Goal: Task Accomplishment & Management: Use online tool/utility

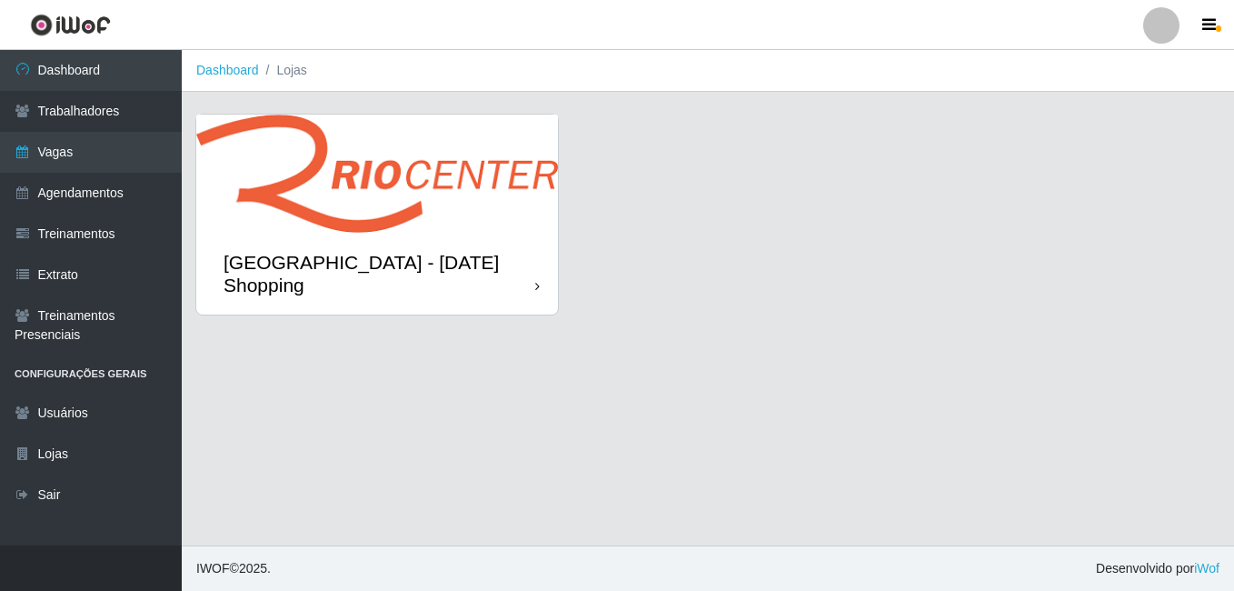
click at [483, 241] on div "[GEOGRAPHIC_DATA] - [DATE] Shopping" at bounding box center [377, 274] width 362 height 82
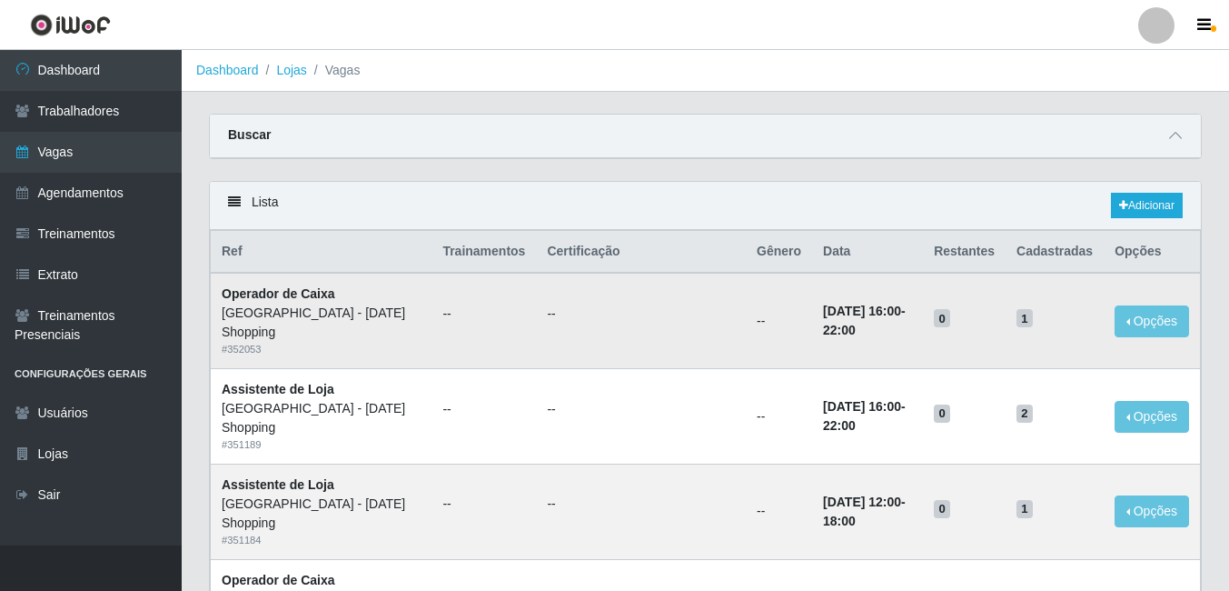
click at [664, 344] on td "--" at bounding box center [641, 320] width 210 height 95
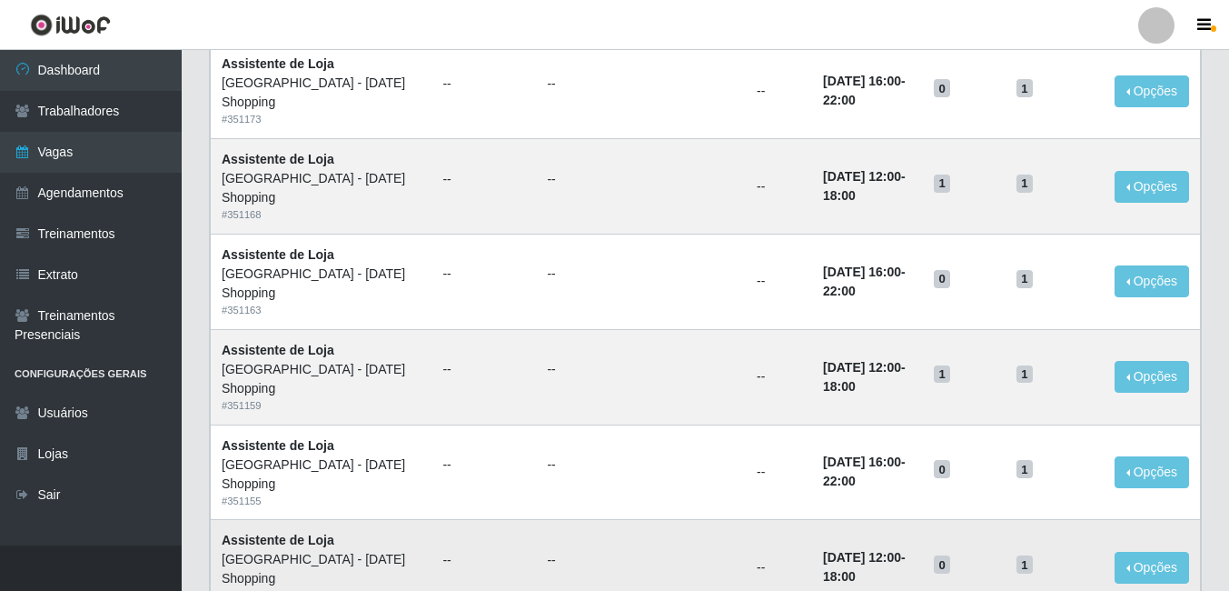
scroll to position [949, 0]
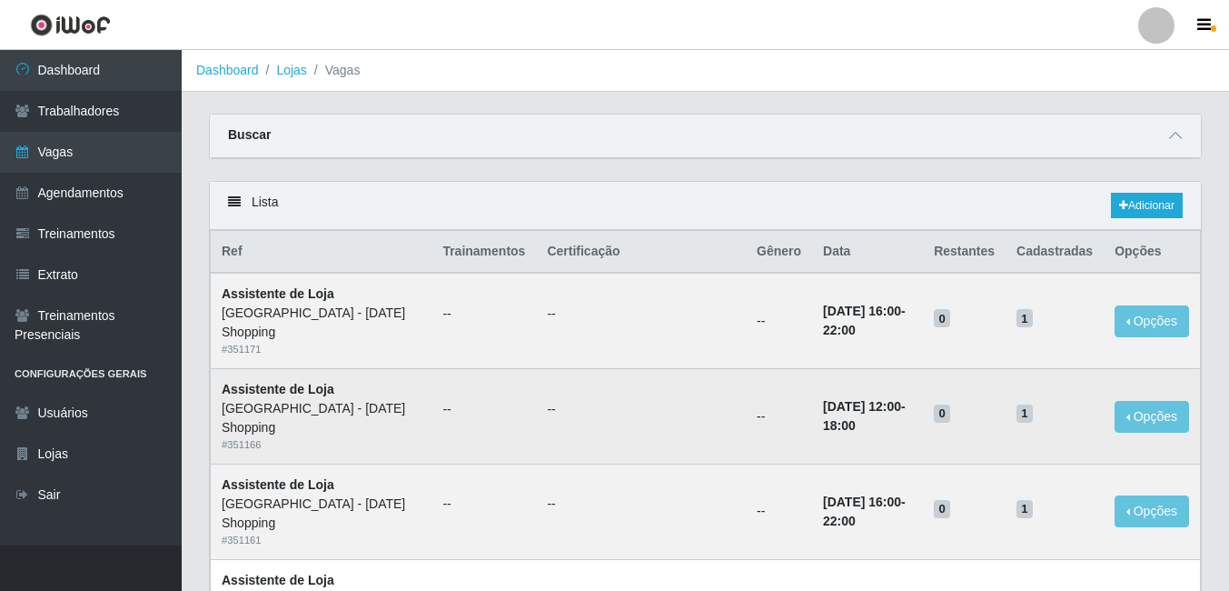
click at [746, 369] on td "--" at bounding box center [779, 416] width 66 height 95
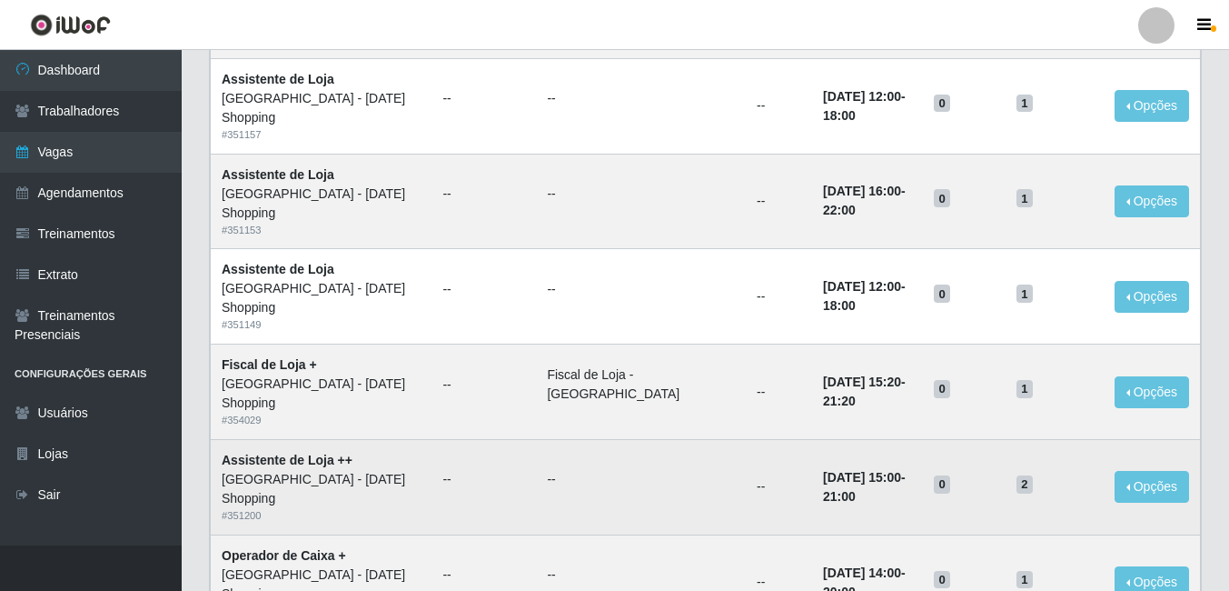
scroll to position [545, 0]
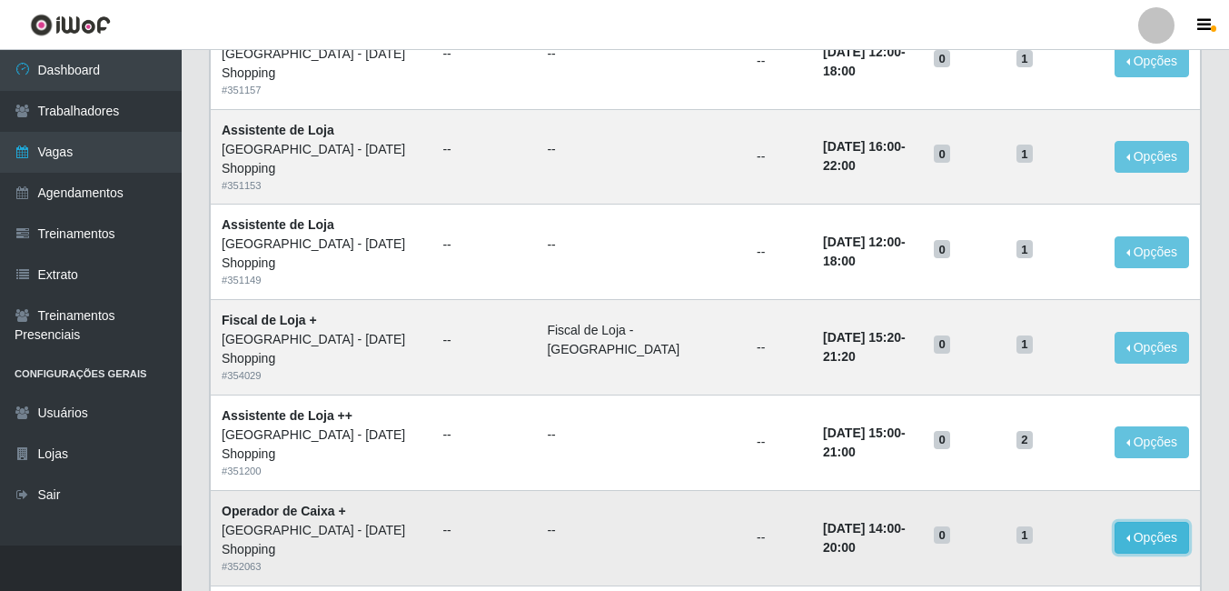
click at [1143, 522] on button "Opções" at bounding box center [1152, 538] width 75 height 32
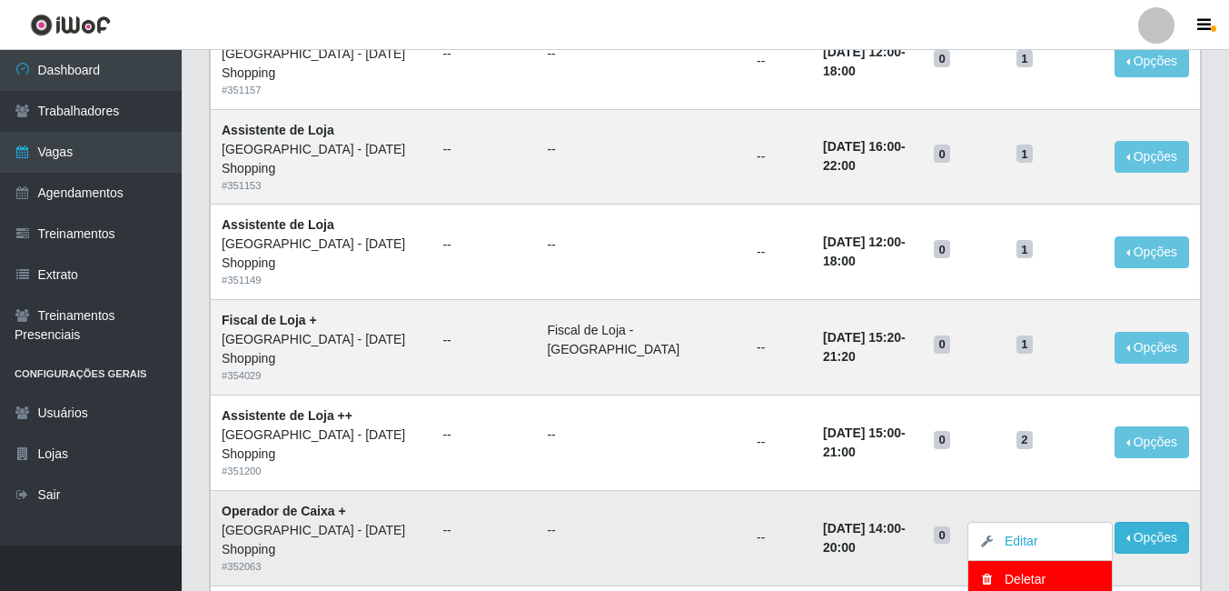
click at [812, 490] on td "12/10/2025, 14:00 - 20:00" at bounding box center [867, 537] width 111 height 95
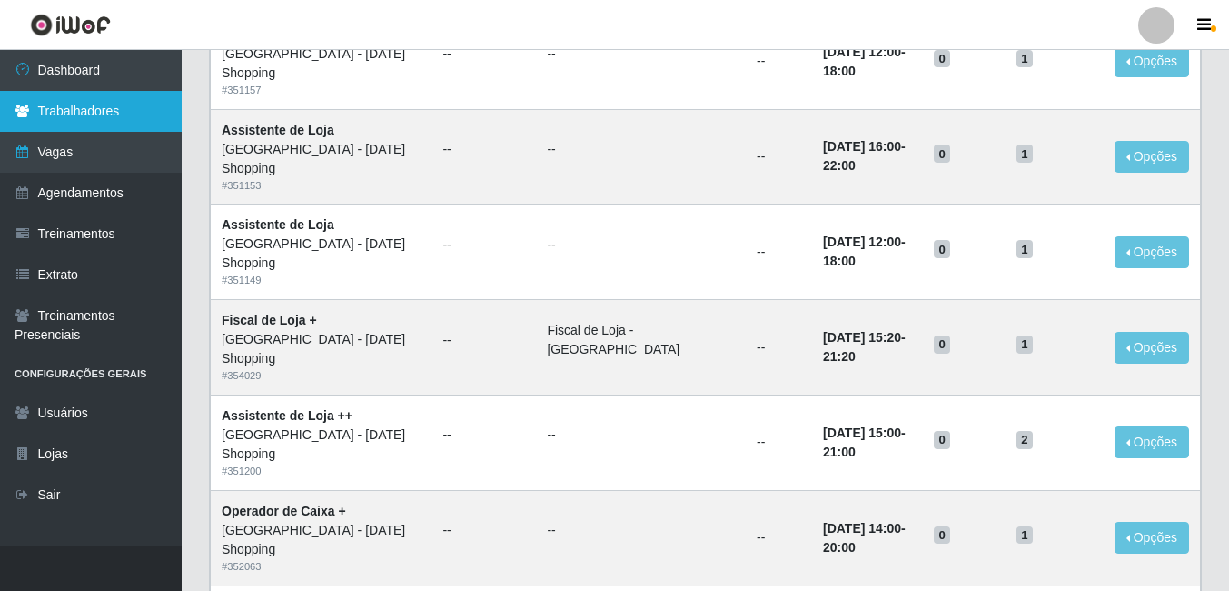
click at [94, 115] on link "Trabalhadores" at bounding box center [91, 111] width 182 height 41
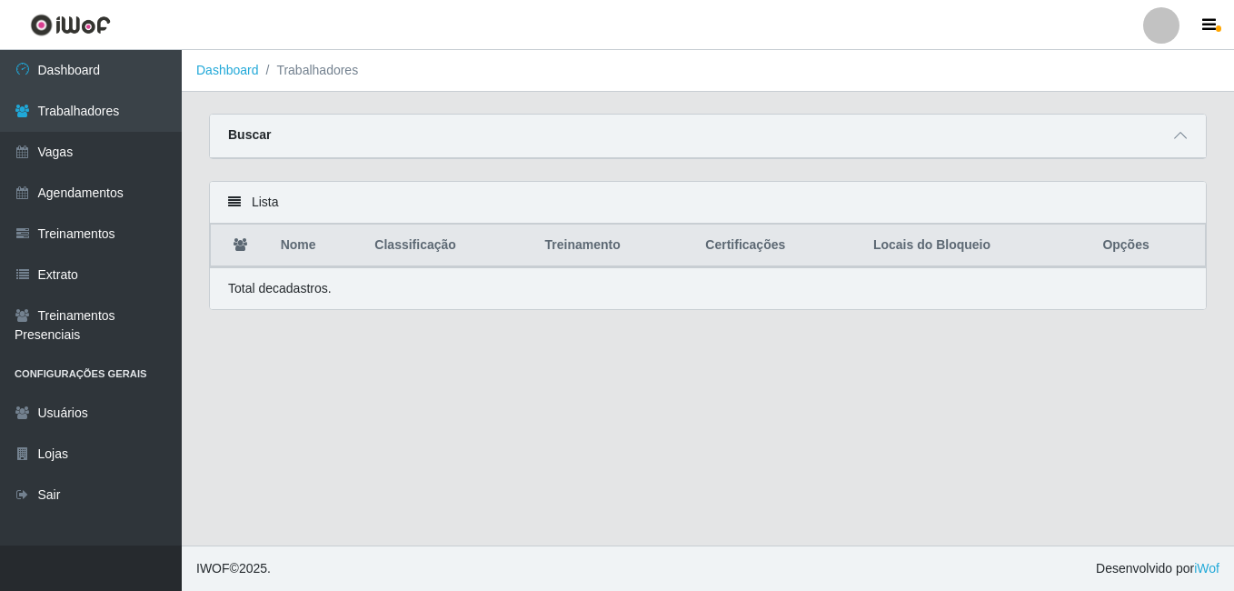
click at [231, 283] on p "Total de cadastros." at bounding box center [280, 288] width 104 height 19
click at [234, 202] on icon at bounding box center [234, 201] width 13 height 13
click at [1174, 130] on span at bounding box center [1180, 135] width 22 height 21
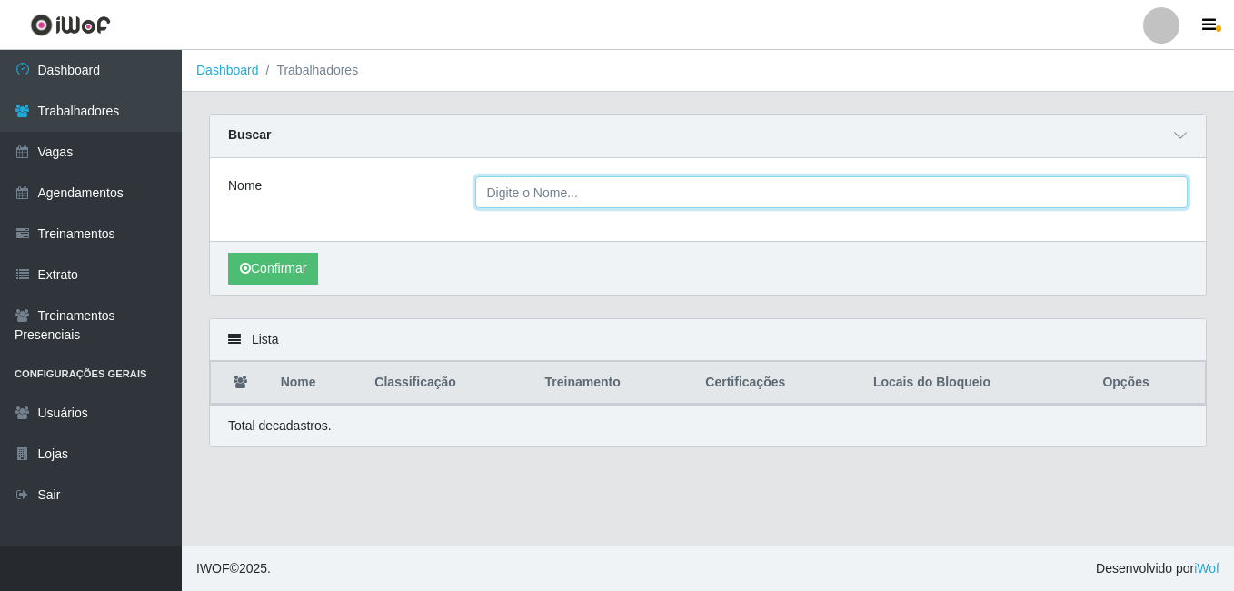
click at [541, 194] on input "Nome" at bounding box center [831, 192] width 713 height 32
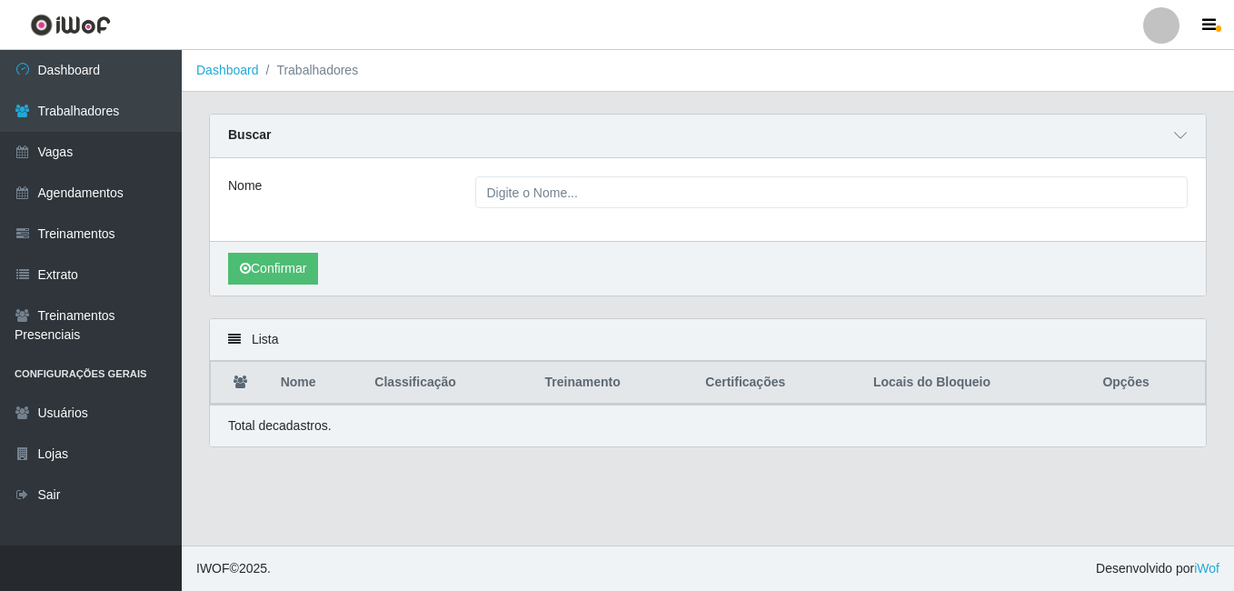
click at [403, 288] on div "Confirmar" at bounding box center [708, 268] width 996 height 55
click at [338, 422] on div "Total de cadastros." at bounding box center [707, 425] width 959 height 19
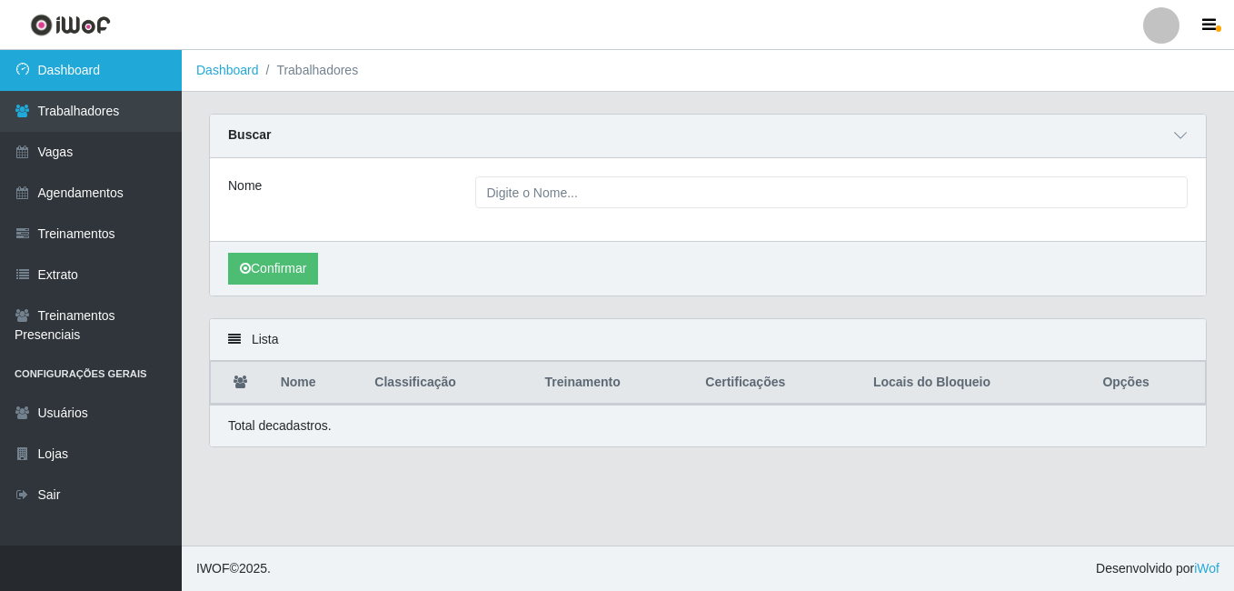
click at [75, 68] on link "Dashboard" at bounding box center [91, 70] width 182 height 41
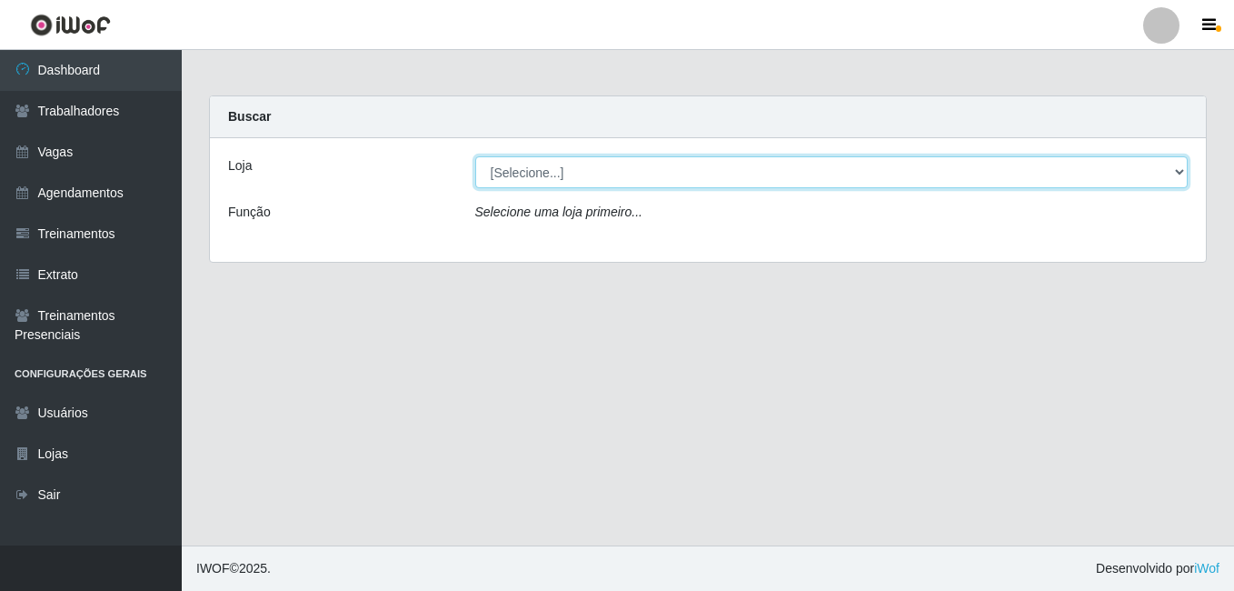
click at [563, 167] on select "[Selecione...] Rio Center - Natal Shopping" at bounding box center [831, 172] width 713 height 32
select select "471"
click at [475, 156] on select "[Selecione...] Rio Center - Natal Shopping" at bounding box center [831, 172] width 713 height 32
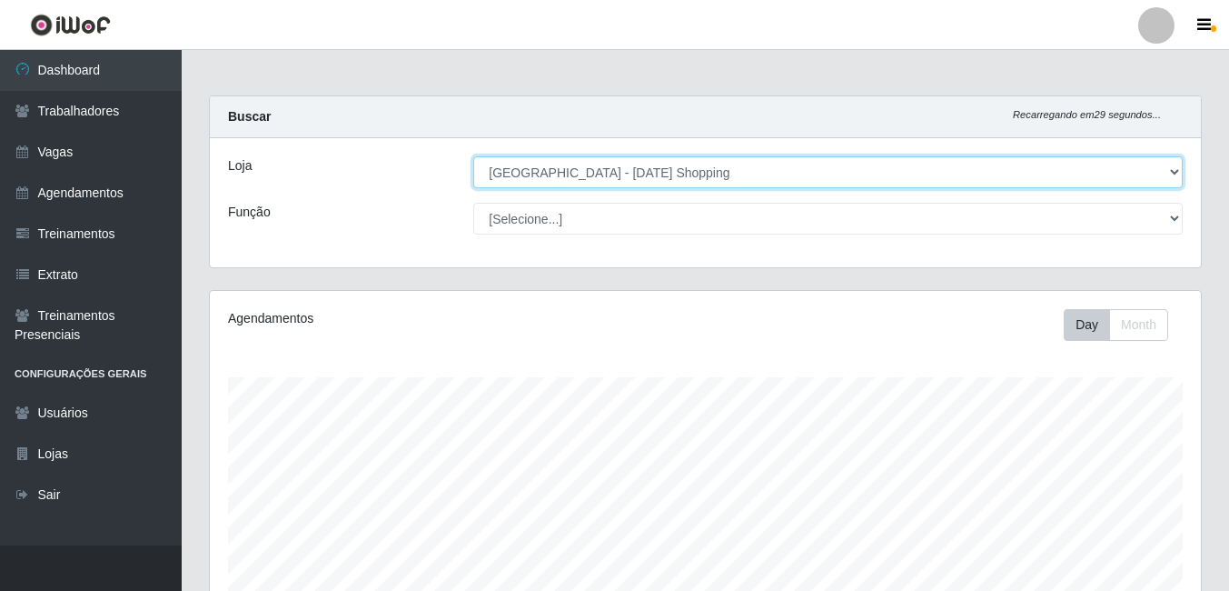
scroll to position [377, 991]
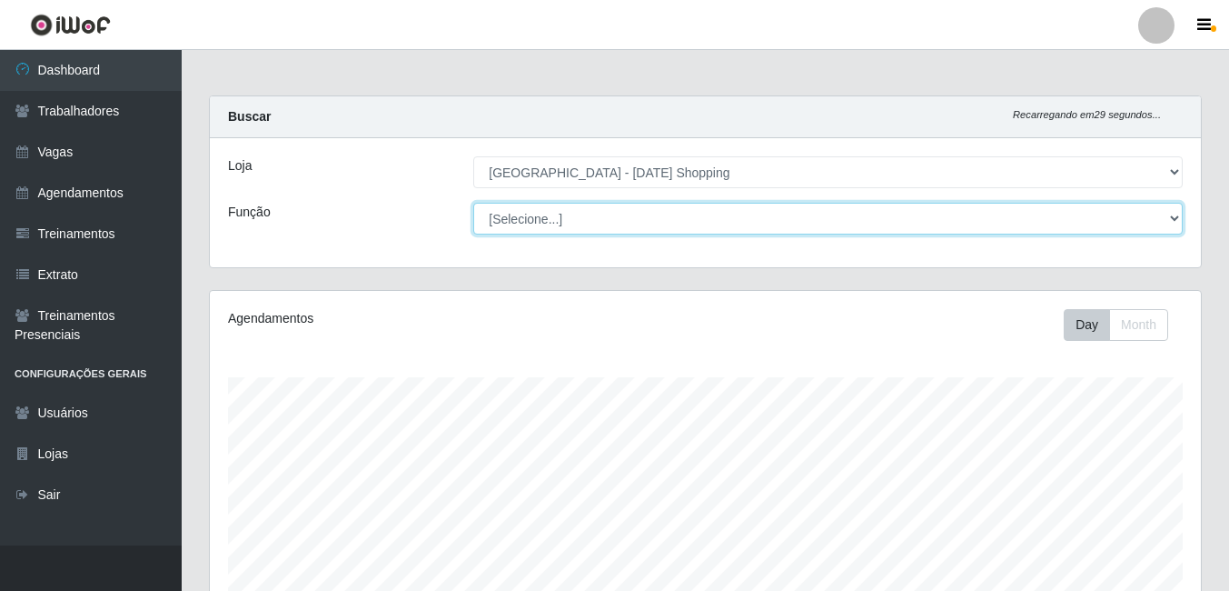
drag, startPoint x: 561, startPoint y: 191, endPoint x: 562, endPoint y: 223, distance: 31.9
click at [562, 223] on select "[Selecione...] ASG ASG + ASG ++ Assistente de Loja Assistente de Loja + Assiste…" at bounding box center [828, 219] width 710 height 32
click at [473, 203] on select "[Selecione...] ASG ASG + ASG ++ Assistente de Loja Assistente de Loja + Assiste…" at bounding box center [828, 219] width 710 height 32
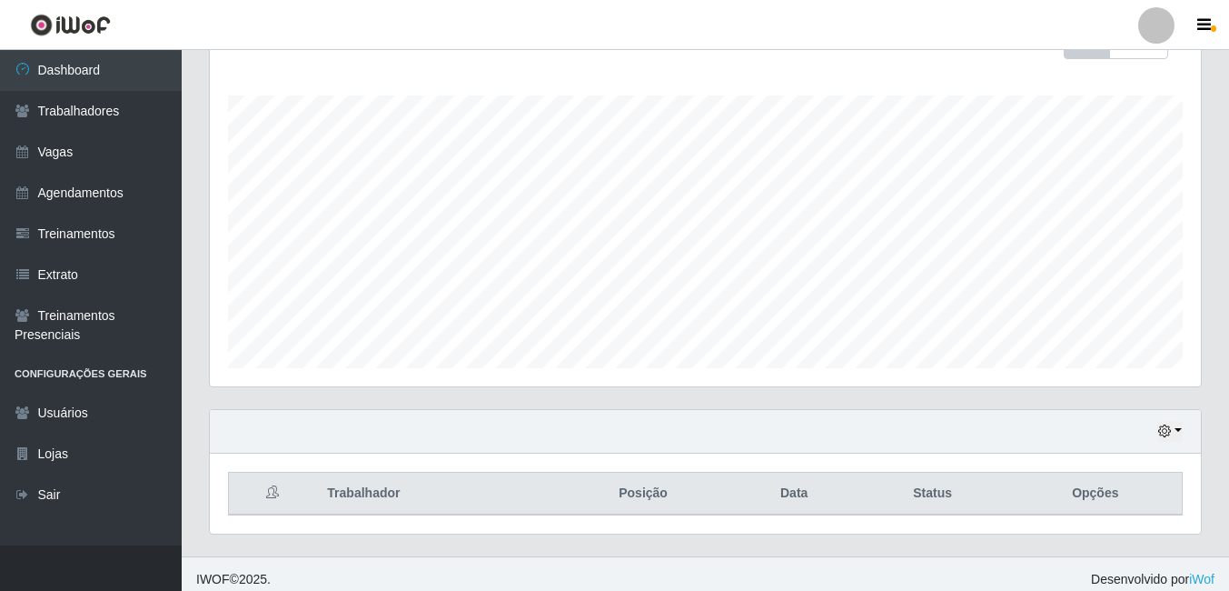
scroll to position [293, 0]
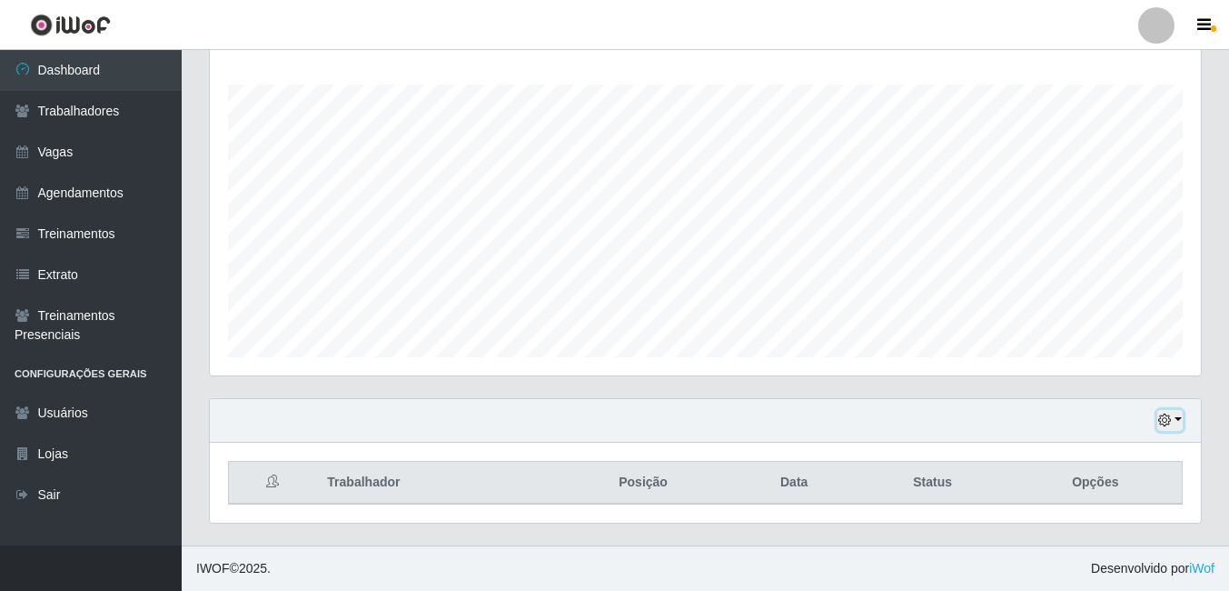
click at [1178, 419] on button "button" at bounding box center [1170, 420] width 25 height 21
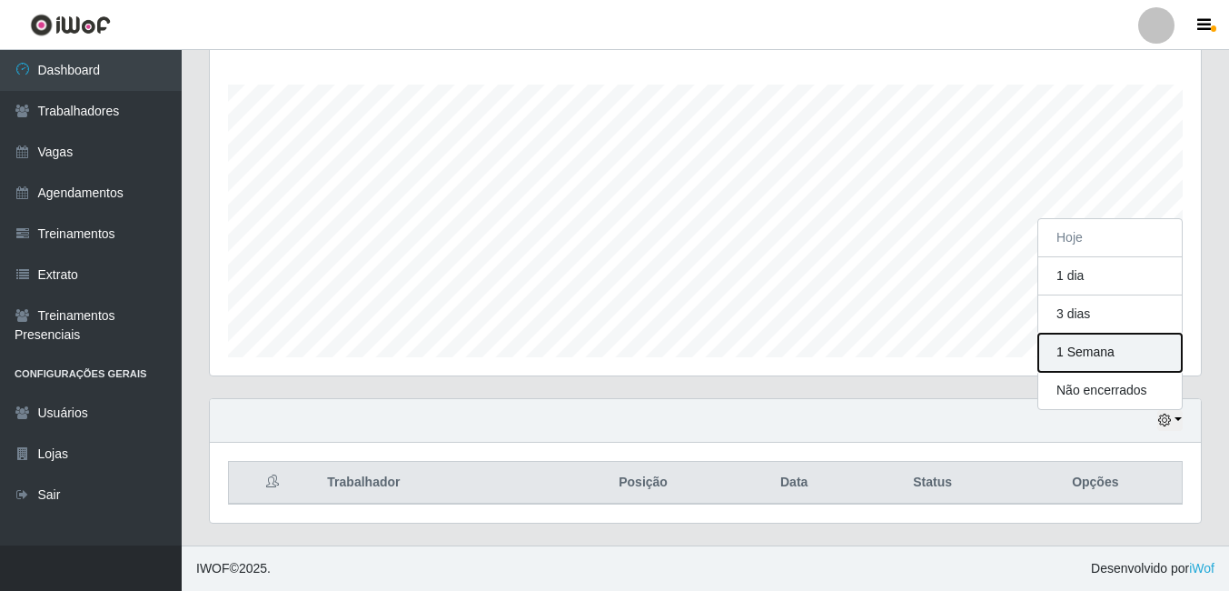
click at [1095, 354] on button "1 Semana" at bounding box center [1111, 352] width 144 height 38
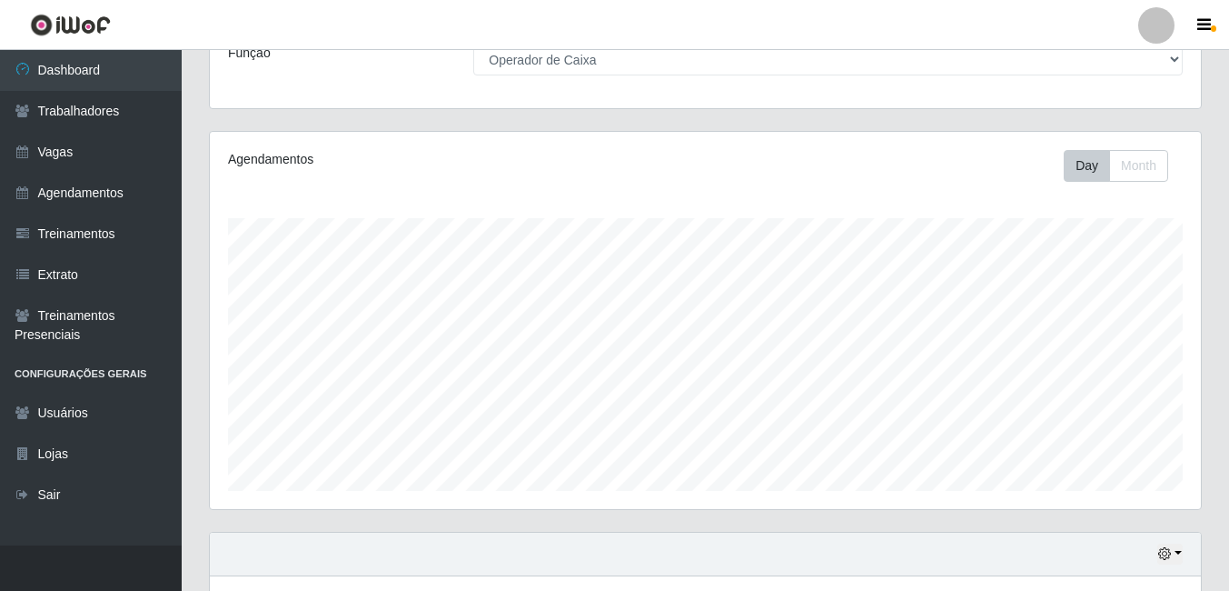
scroll to position [0, 0]
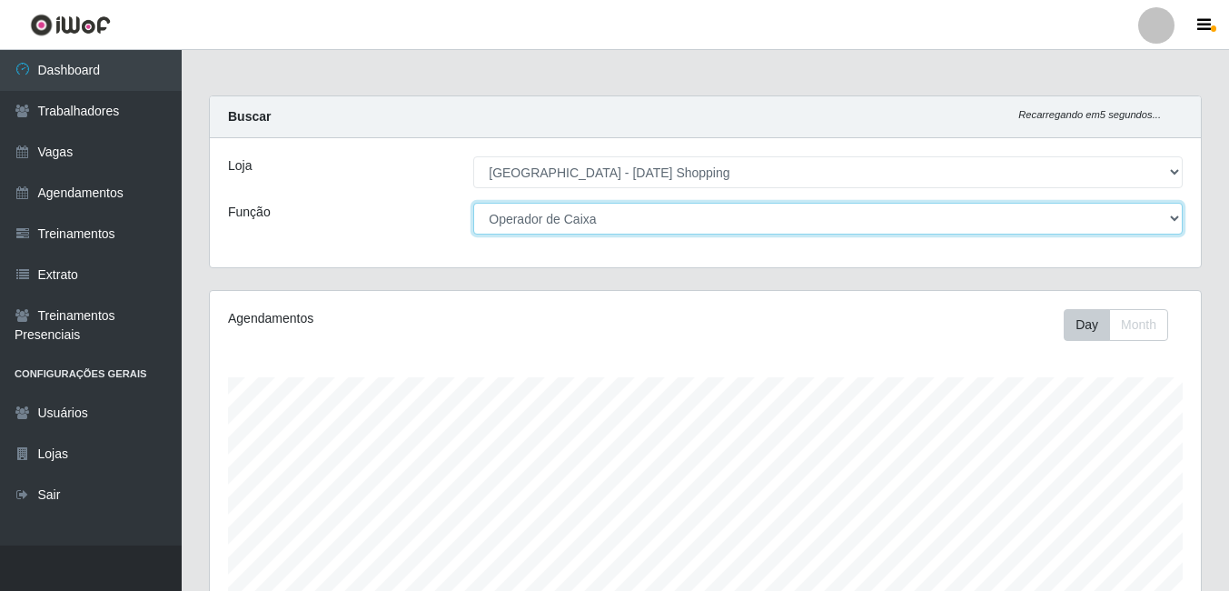
click at [532, 210] on select "[Selecione...] ASG ASG + ASG ++ Assistente de Loja Assistente de Loja + Assiste…" at bounding box center [828, 219] width 710 height 32
click at [473, 203] on select "[Selecione...] ASG ASG + ASG ++ Assistente de Loja Assistente de Loja + Assiste…" at bounding box center [828, 219] width 710 height 32
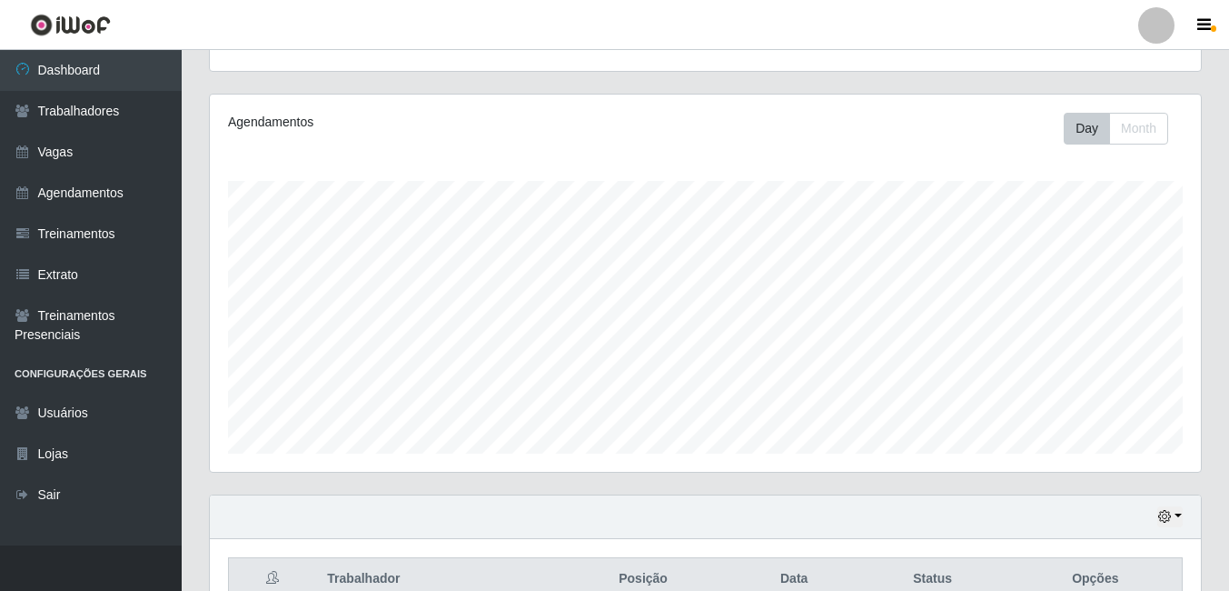
scroll to position [293, 0]
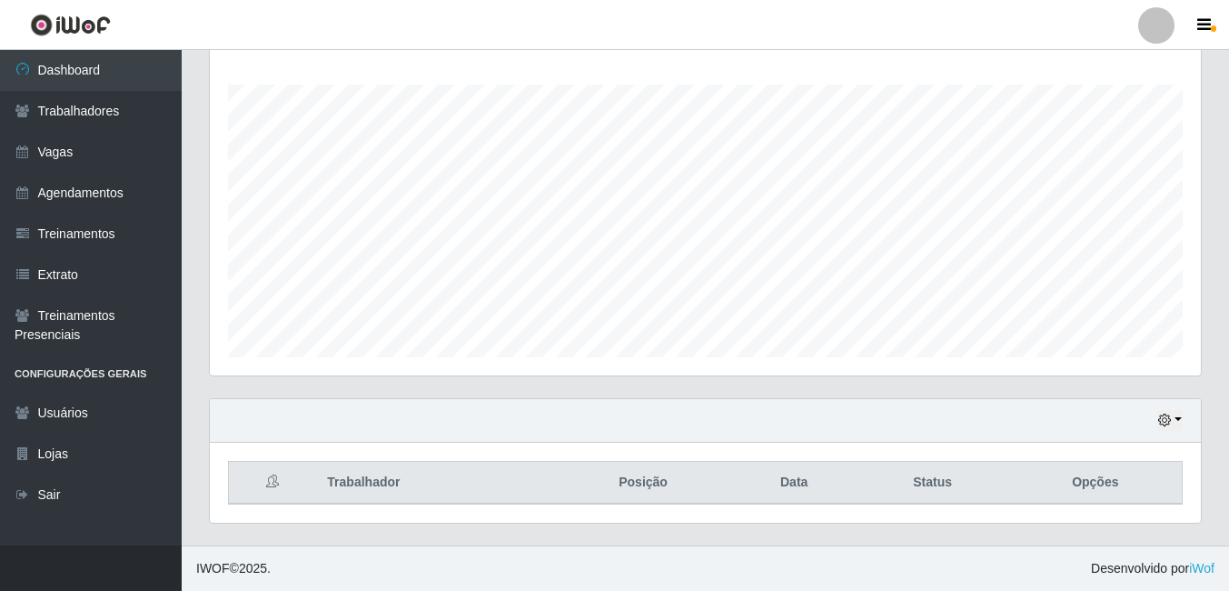
click at [1186, 419] on div "Hoje 1 dia 3 dias 1 Semana Não encerrados" at bounding box center [705, 421] width 991 height 44
click at [1178, 418] on button "button" at bounding box center [1170, 420] width 25 height 21
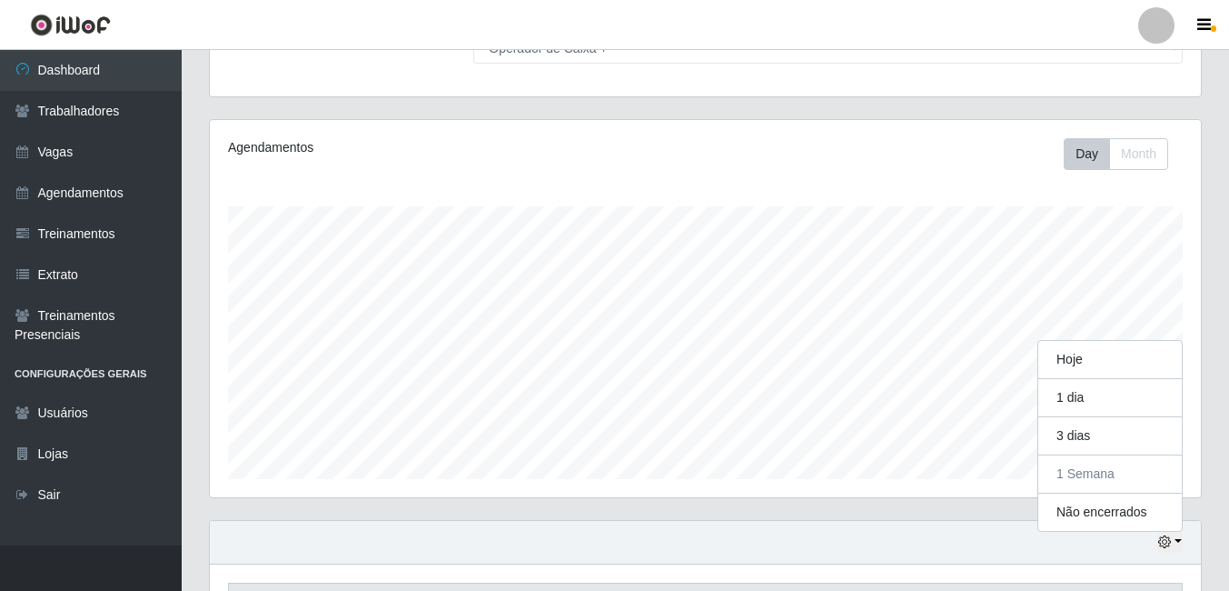
scroll to position [0, 0]
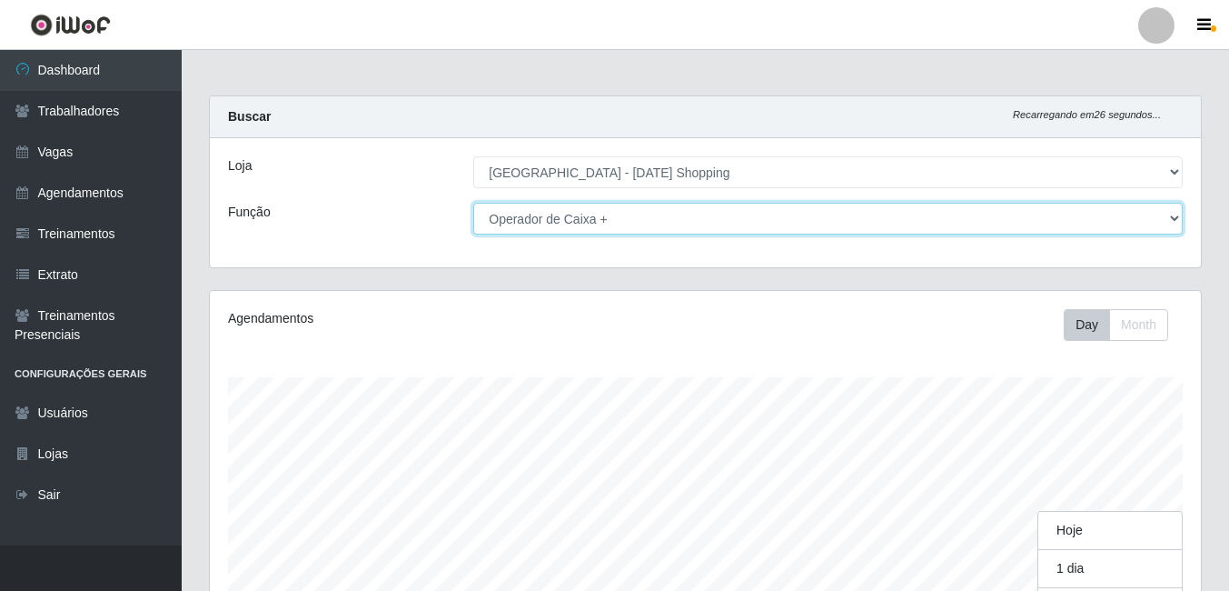
click at [597, 221] on select "[Selecione...] ASG ASG + ASG ++ Assistente de Loja Assistente de Loja + Assiste…" at bounding box center [828, 219] width 710 height 32
click at [473, 203] on select "[Selecione...] ASG ASG + ASG ++ Assistente de Loja Assistente de Loja + Assiste…" at bounding box center [828, 219] width 710 height 32
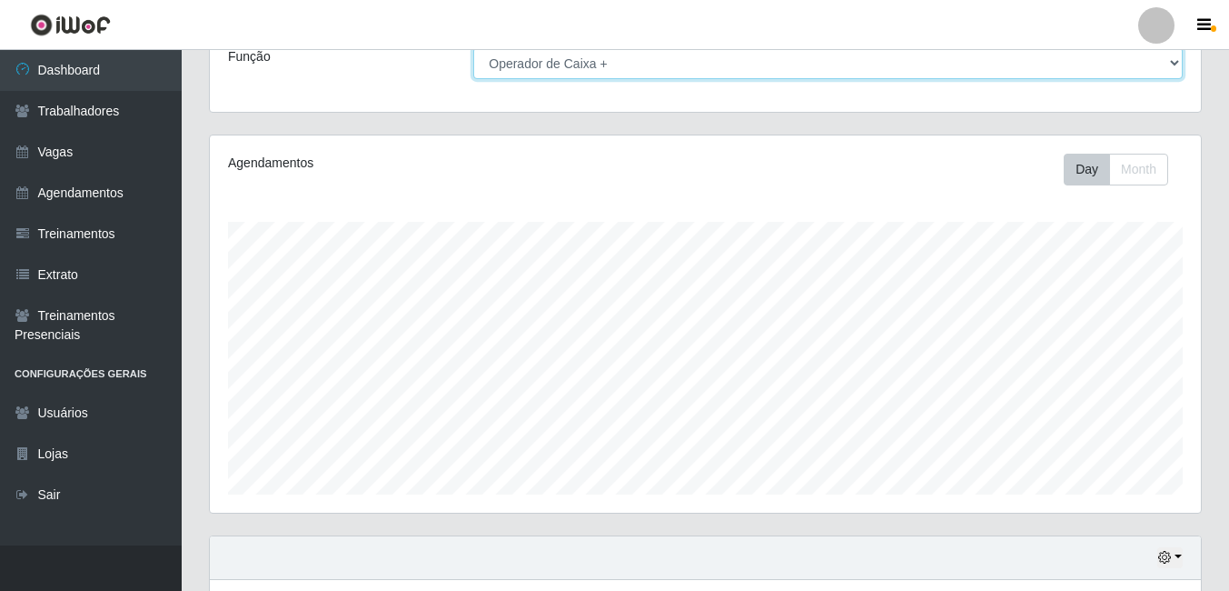
scroll to position [293, 0]
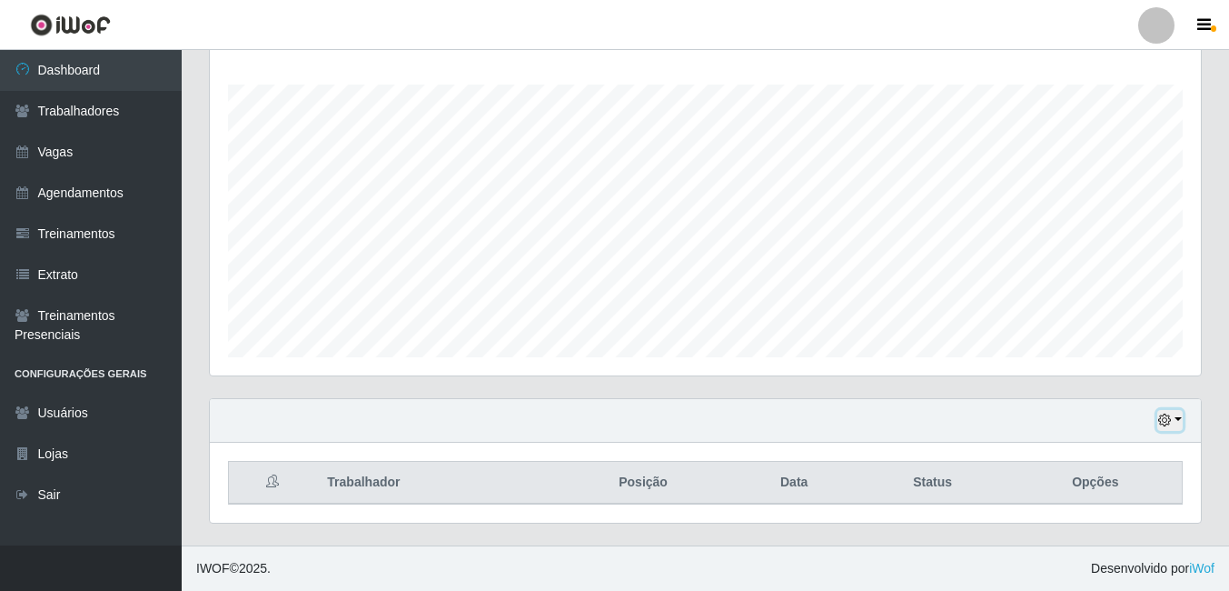
click at [1180, 422] on button "button" at bounding box center [1170, 420] width 25 height 21
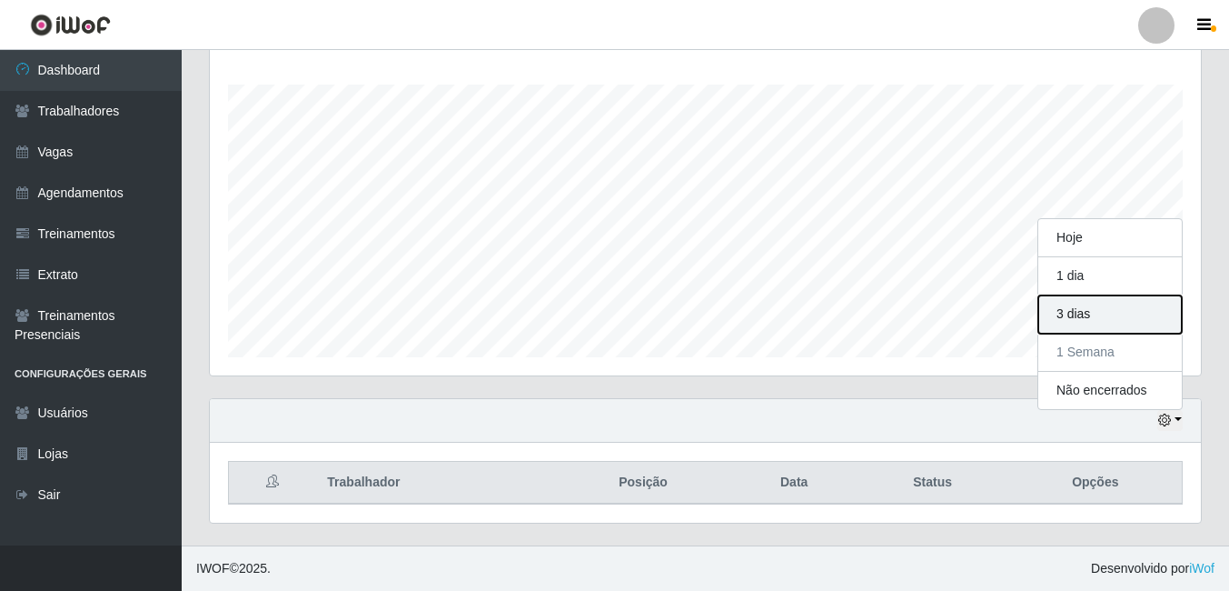
click at [1062, 319] on button "3 dias" at bounding box center [1111, 314] width 144 height 38
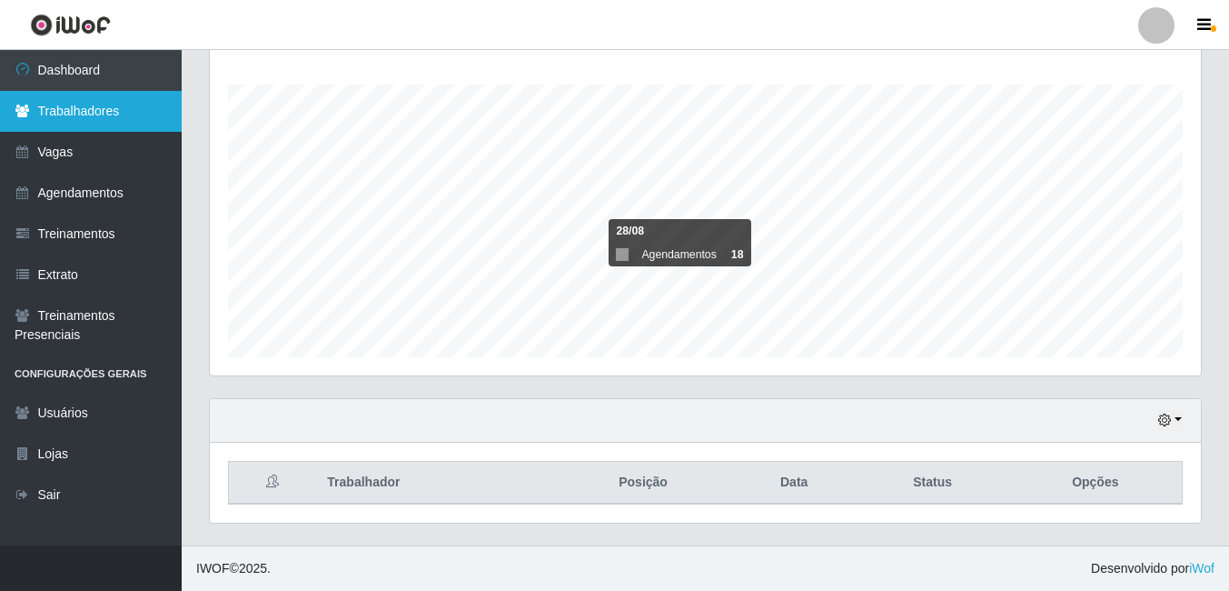
scroll to position [0, 0]
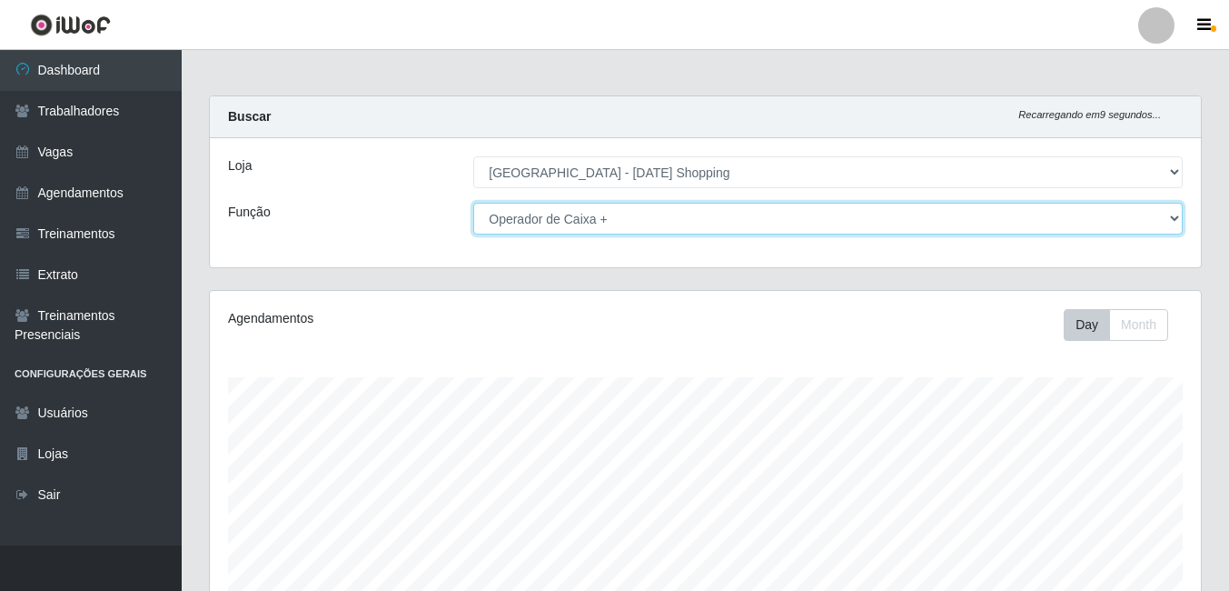
click at [608, 223] on select "[Selecione...] ASG ASG + ASG ++ Assistente de Loja Assistente de Loja + Assiste…" at bounding box center [828, 219] width 710 height 32
click at [473, 203] on select "[Selecione...] ASG ASG + ASG ++ Assistente de Loja Assistente de Loja + Assiste…" at bounding box center [828, 219] width 710 height 32
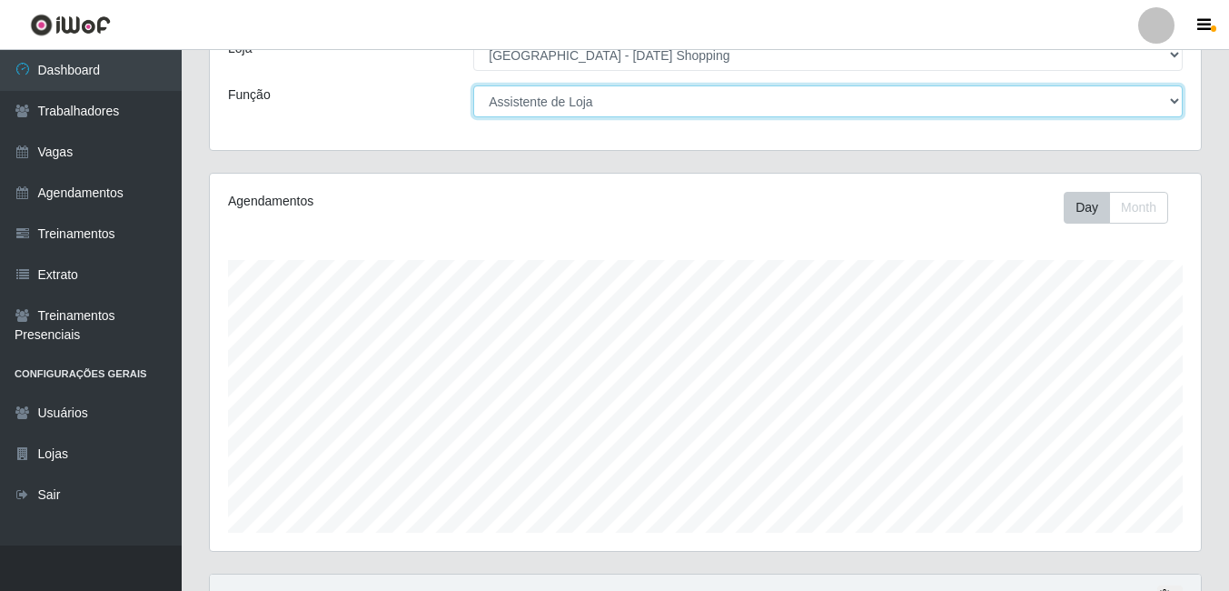
scroll to position [293, 0]
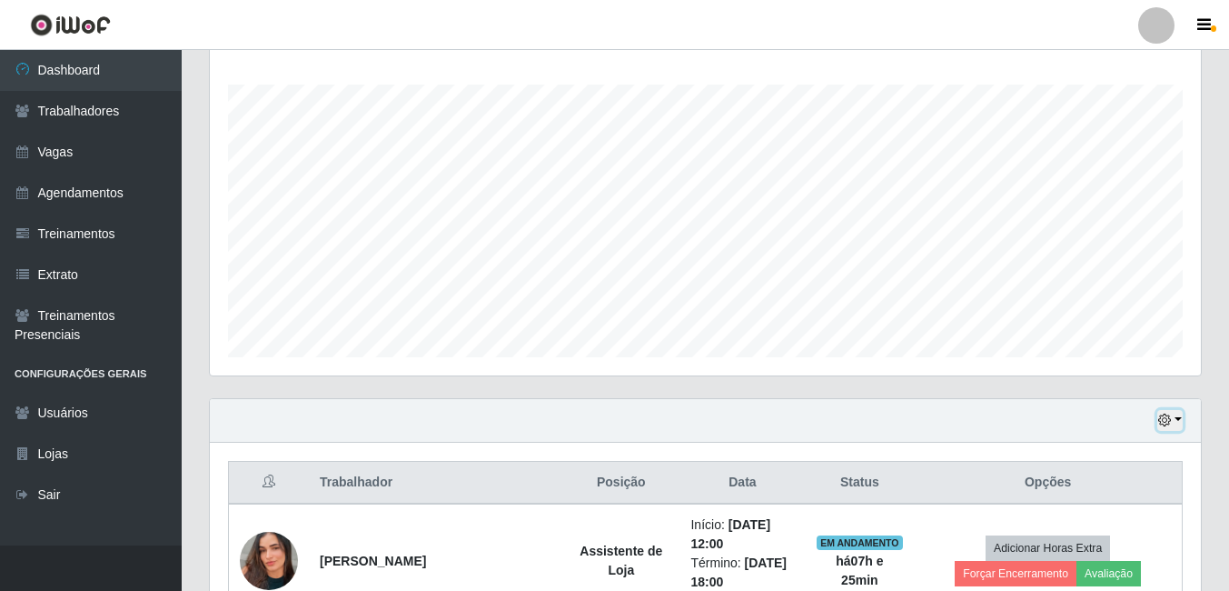
click at [1173, 421] on button "button" at bounding box center [1170, 420] width 25 height 21
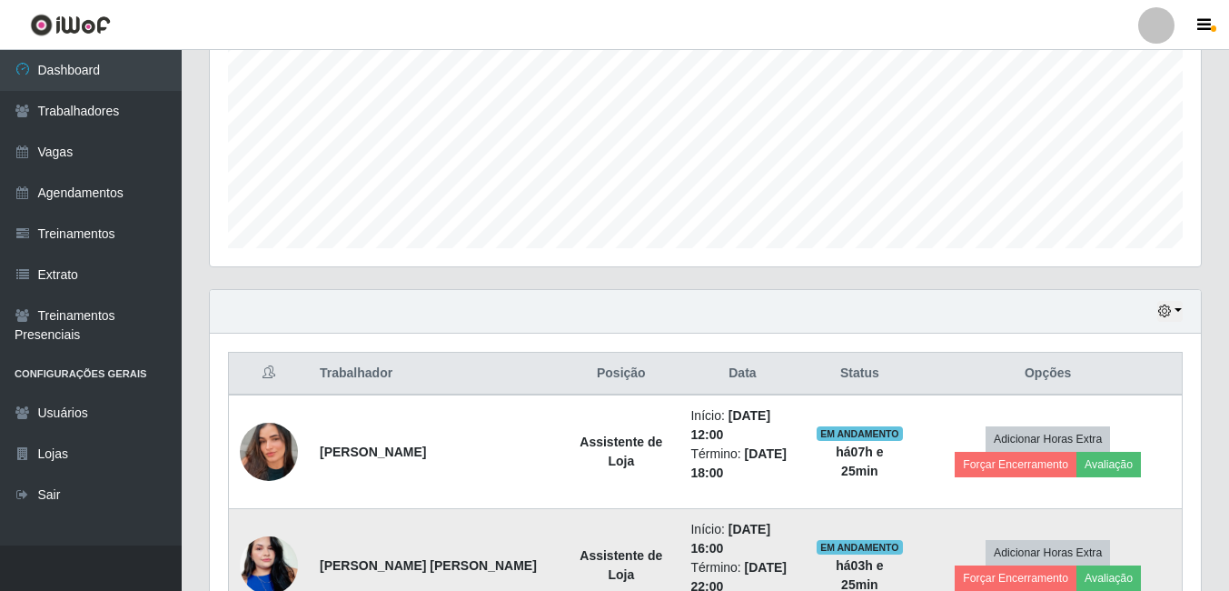
scroll to position [656, 0]
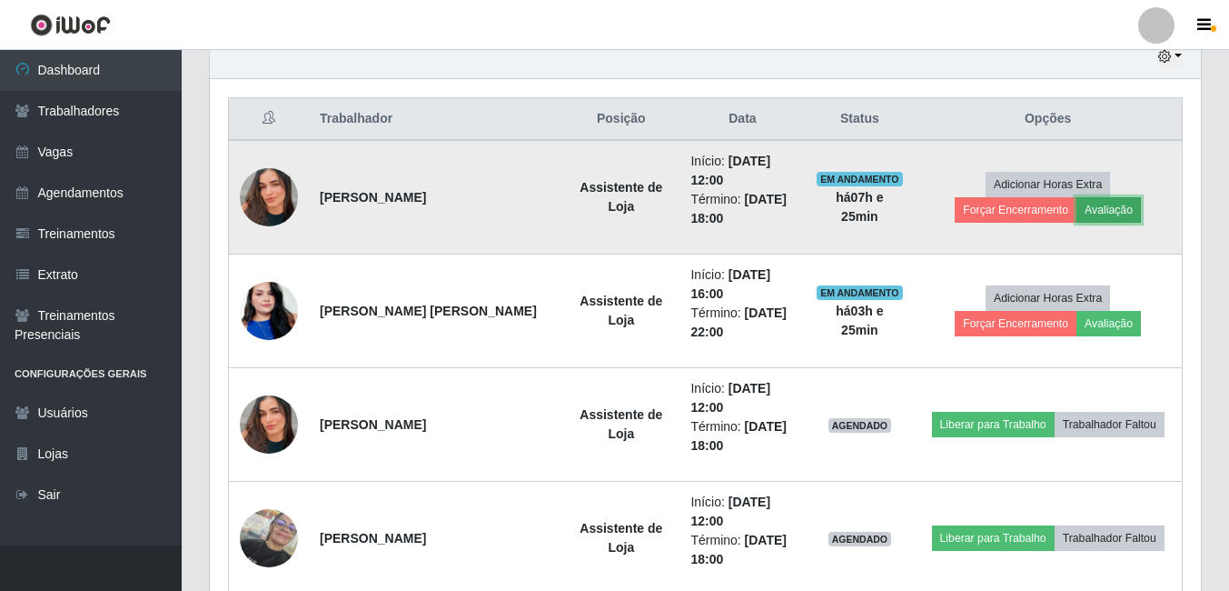
click at [1077, 218] on button "Avaliação" at bounding box center [1109, 209] width 65 height 25
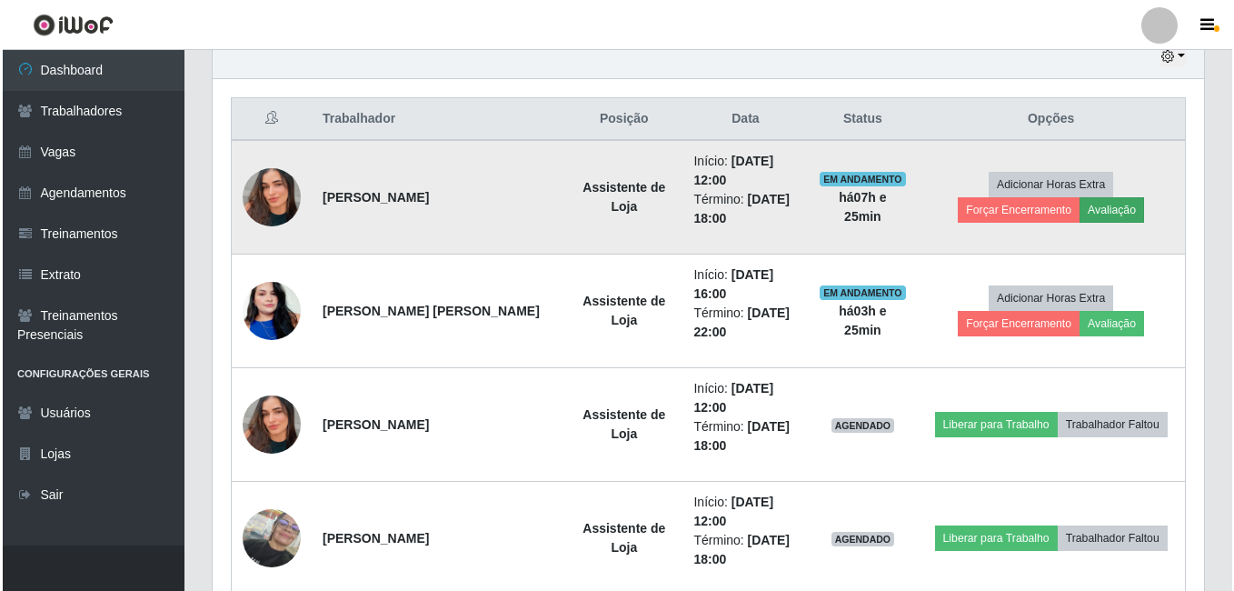
scroll to position [377, 982]
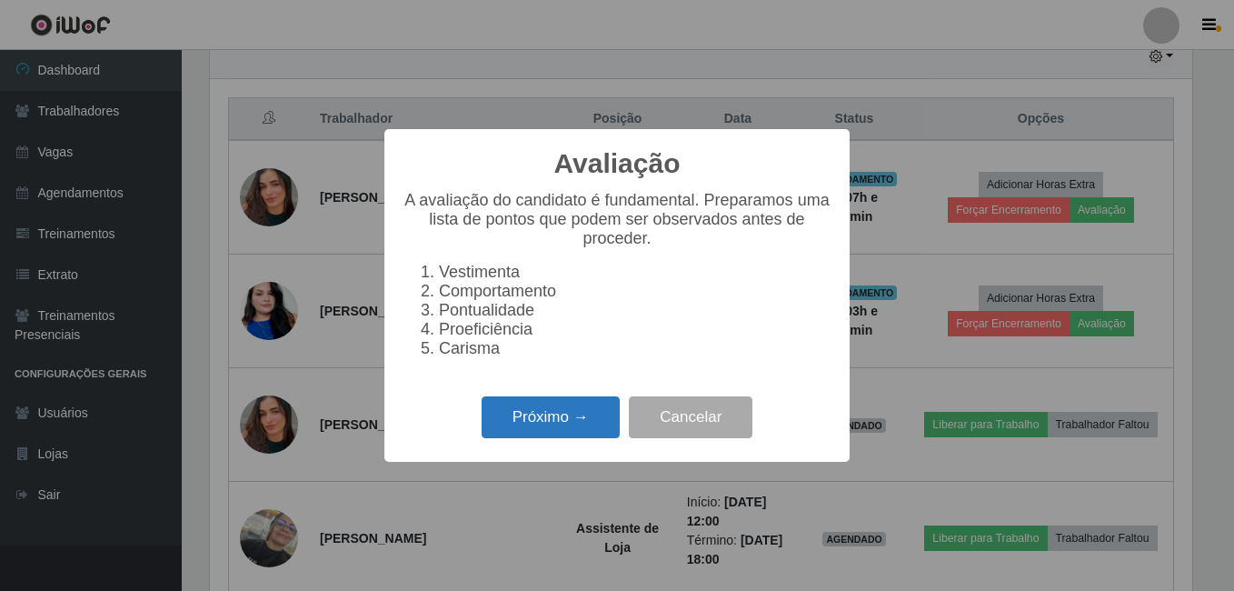
click at [575, 414] on button "Próximo →" at bounding box center [551, 417] width 138 height 43
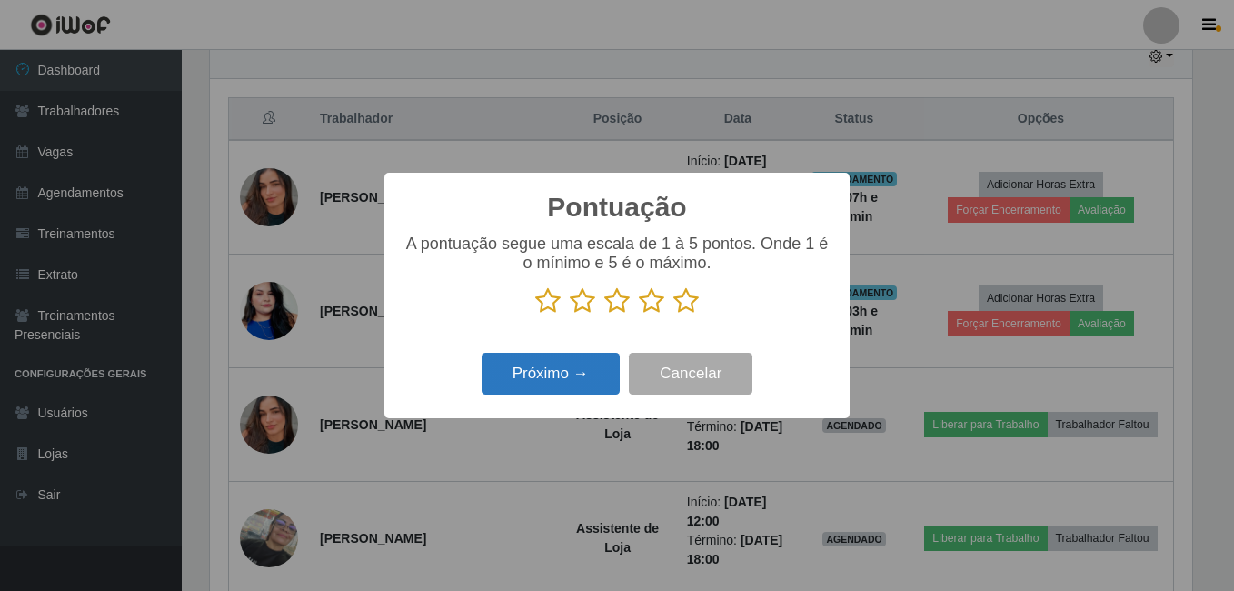
scroll to position [908216, 907611]
click at [687, 297] on icon at bounding box center [685, 300] width 25 height 27
click at [673, 314] on input "radio" at bounding box center [673, 314] width 0 height 0
click at [564, 367] on button "Próximo →" at bounding box center [551, 374] width 138 height 43
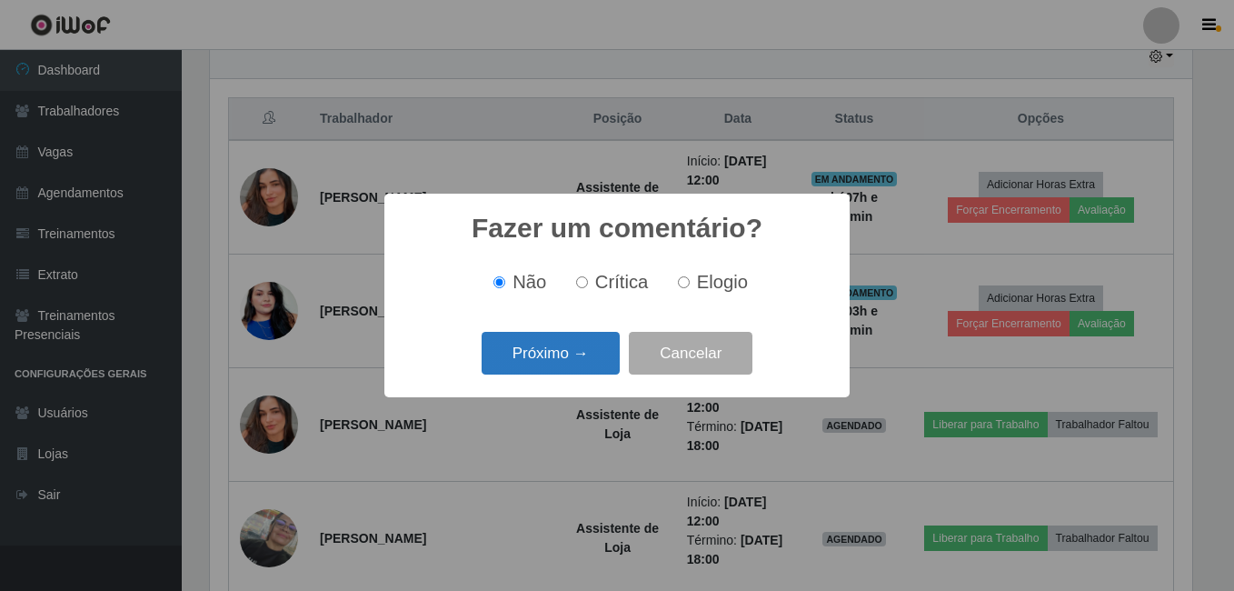
click at [578, 363] on button "Próximo →" at bounding box center [551, 353] width 138 height 43
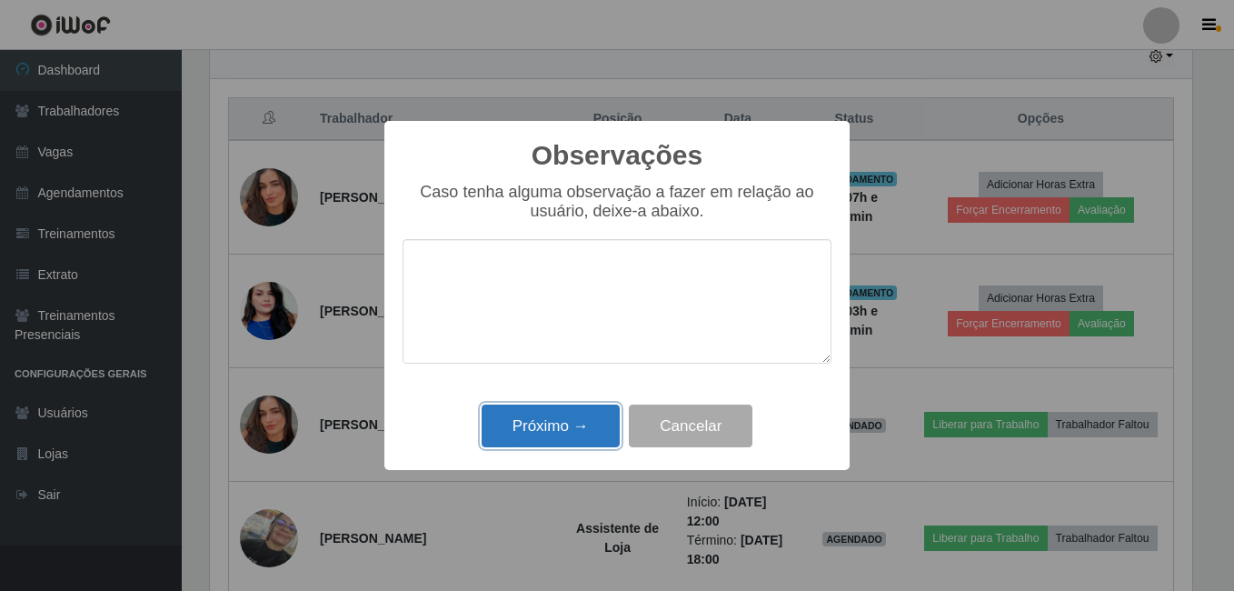
click at [568, 413] on button "Próximo →" at bounding box center [551, 425] width 138 height 43
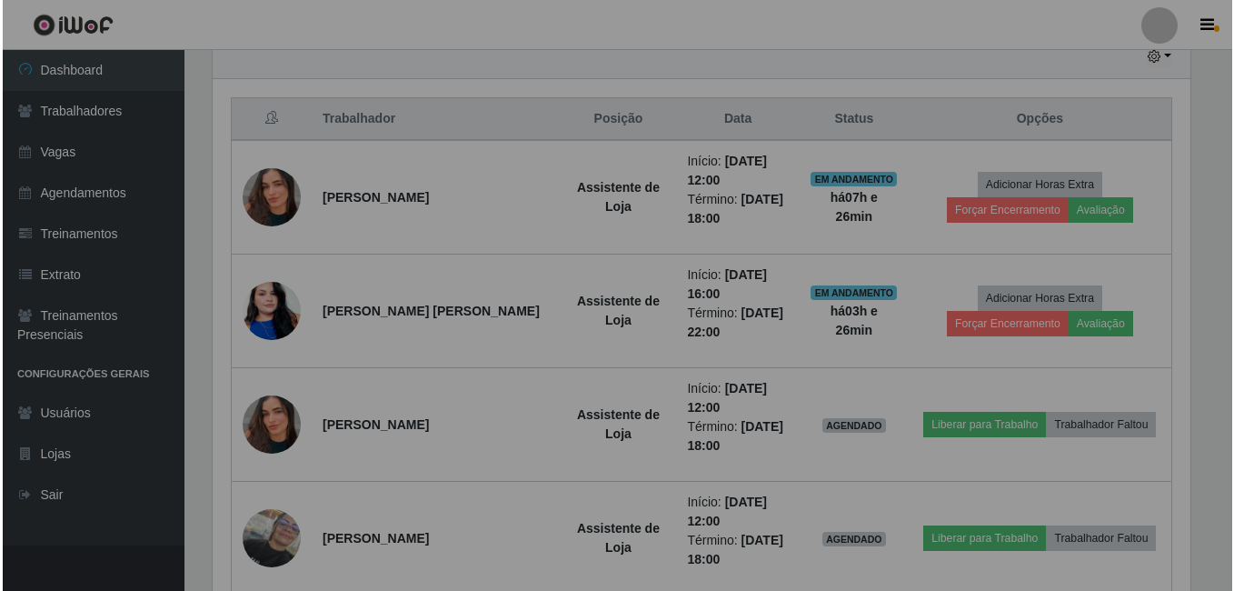
scroll to position [377, 991]
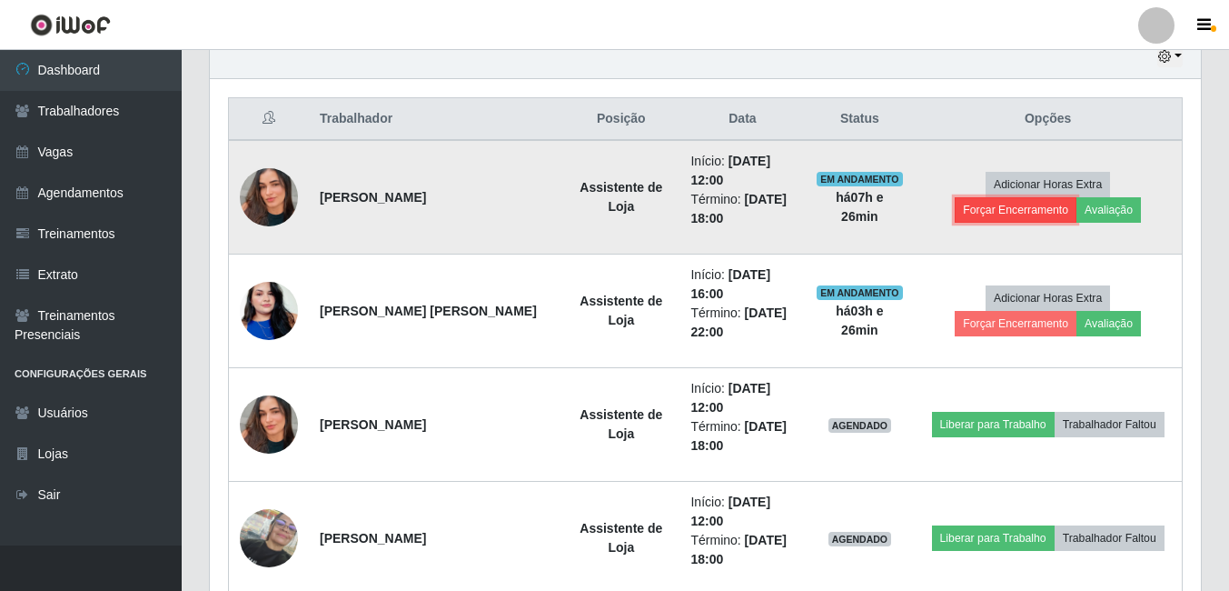
click at [1077, 197] on button "Forçar Encerramento" at bounding box center [1016, 209] width 122 height 25
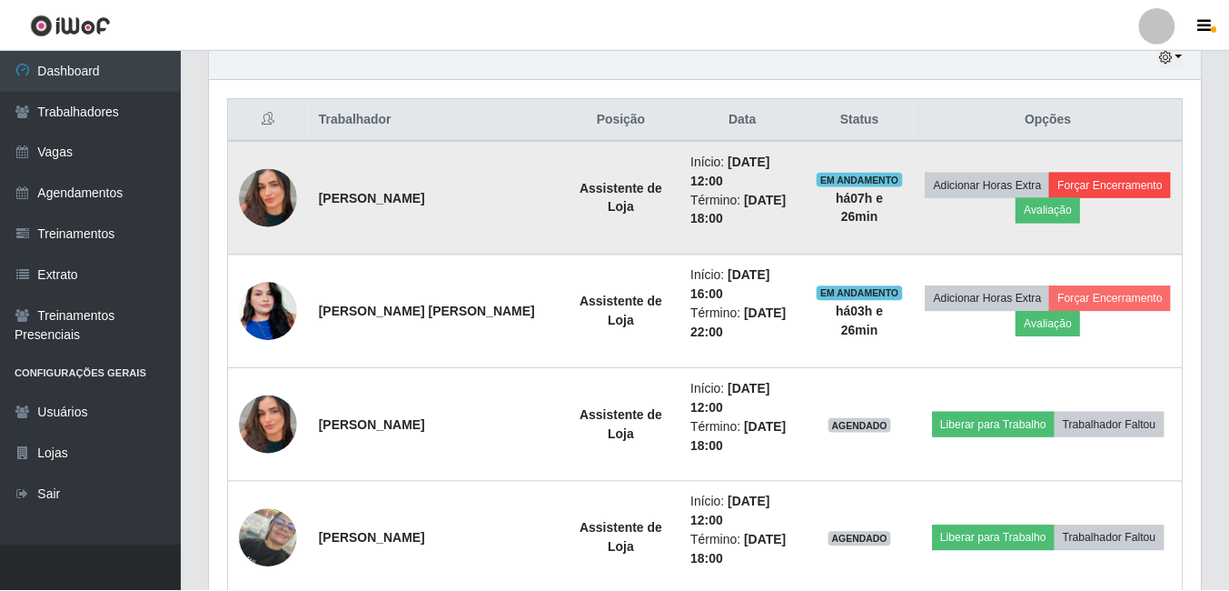
scroll to position [377, 982]
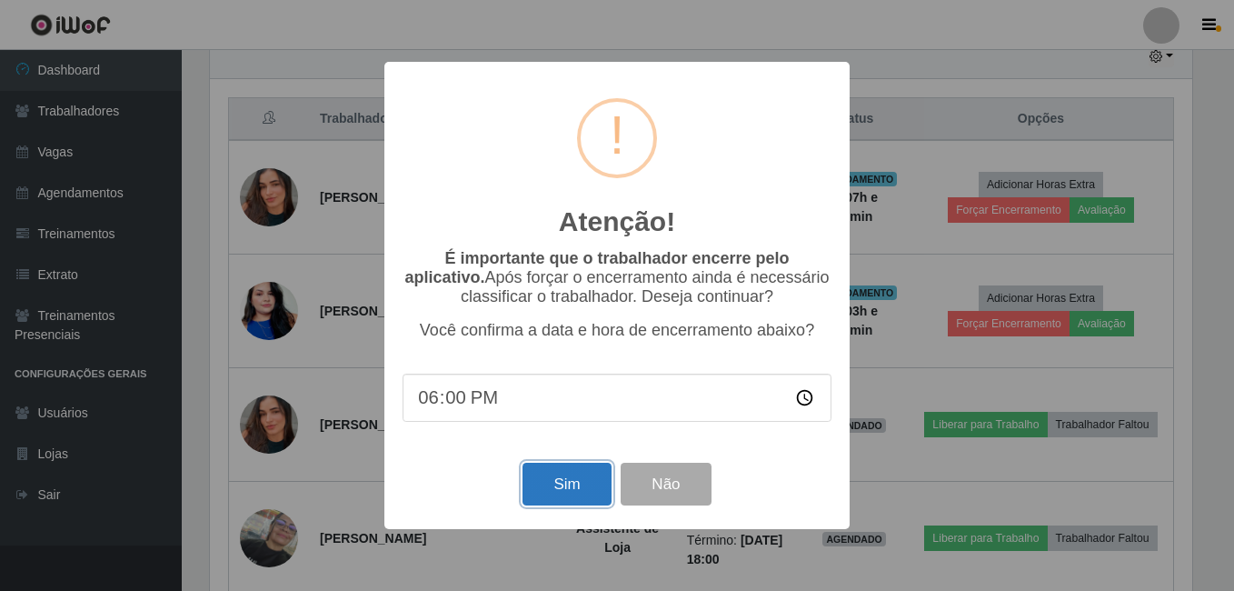
click at [565, 483] on button "Sim" at bounding box center [566, 483] width 88 height 43
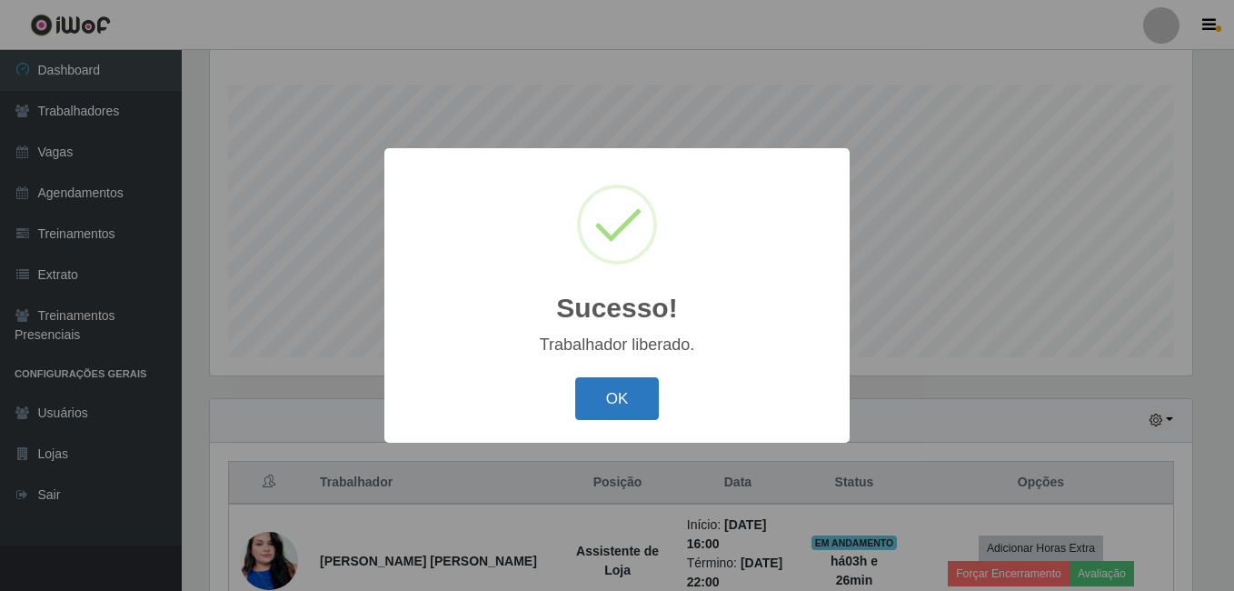
click at [636, 405] on button "OK" at bounding box center [617, 398] width 84 height 43
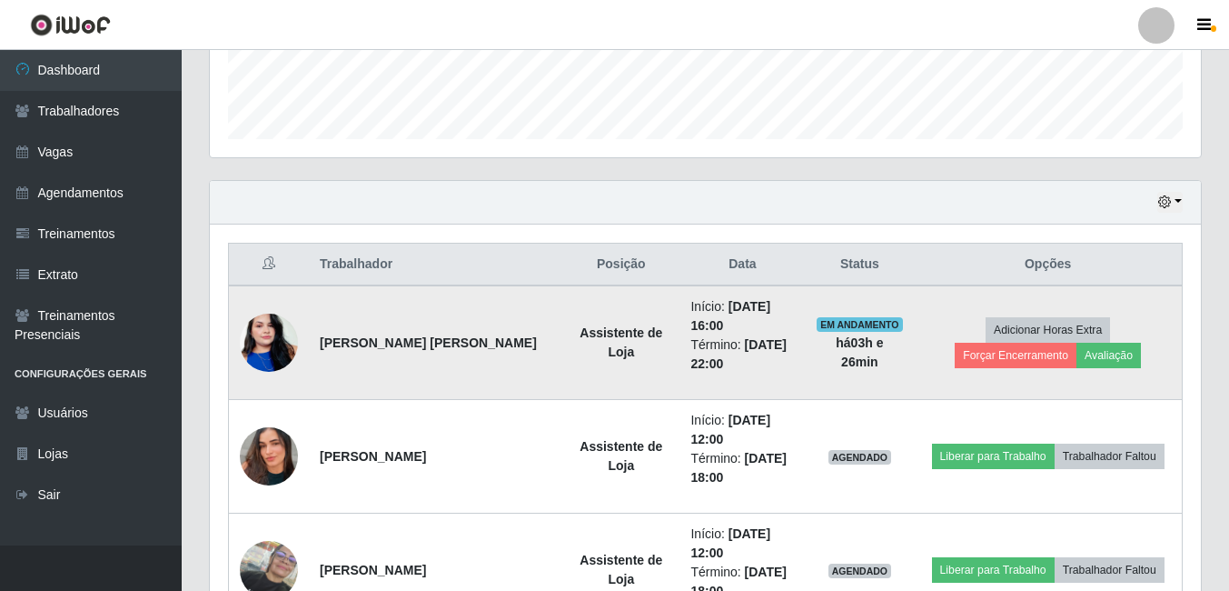
scroll to position [497, 0]
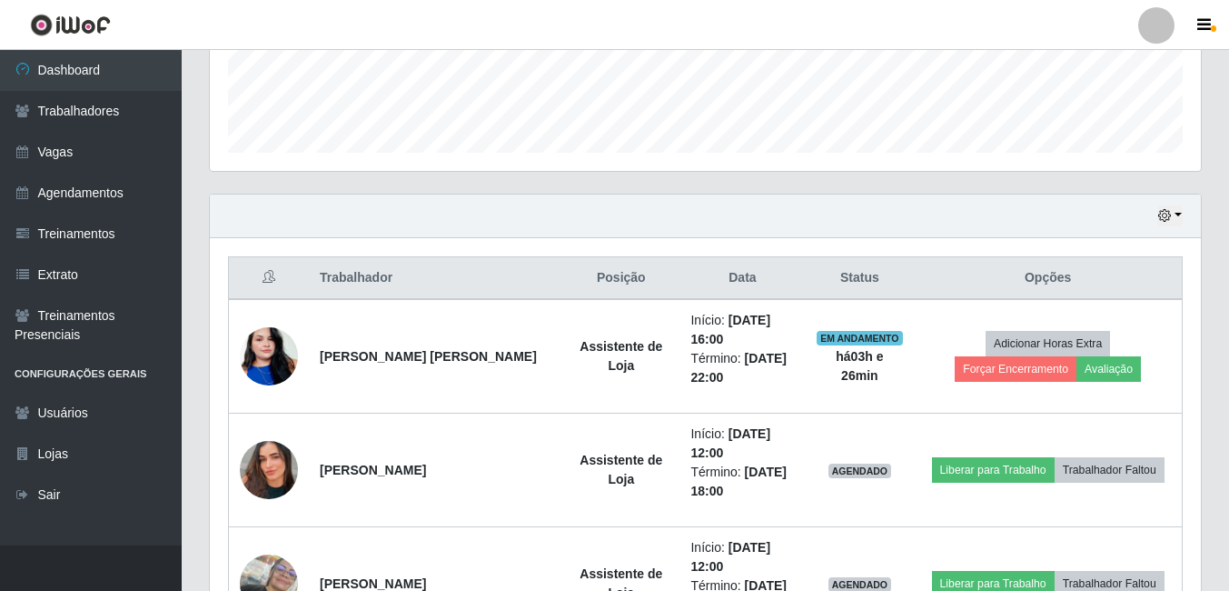
click at [1183, 212] on div "Hoje 1 dia 3 dias 1 Semana Não encerrados" at bounding box center [705, 216] width 991 height 44
click at [1173, 213] on button "button" at bounding box center [1170, 215] width 25 height 21
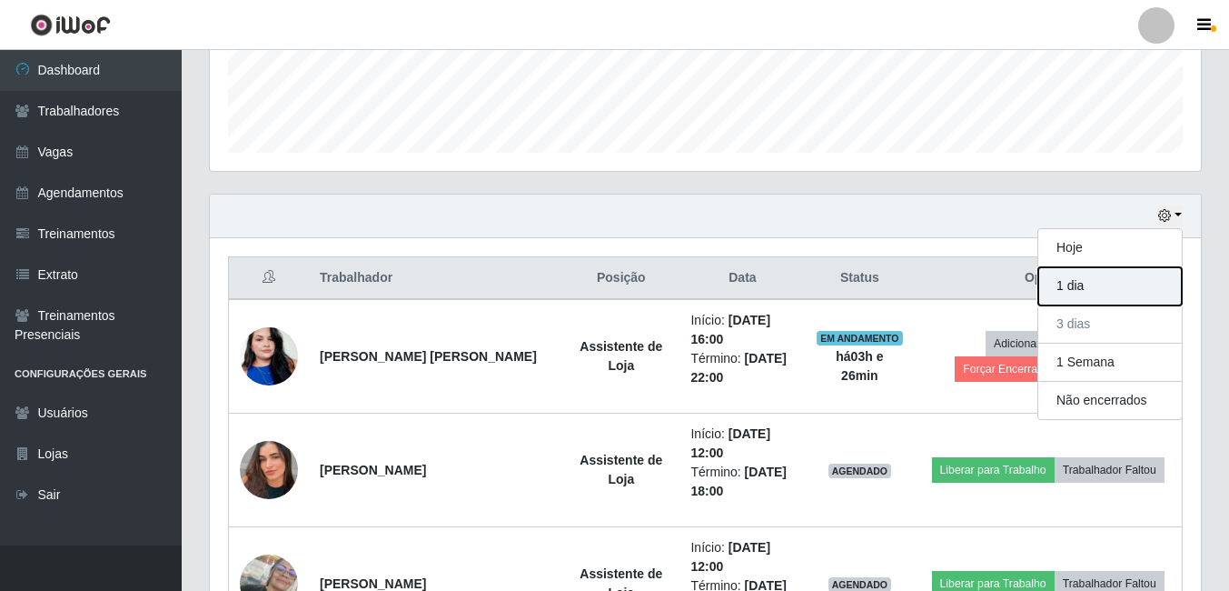
click at [1077, 289] on button "1 dia" at bounding box center [1111, 286] width 144 height 38
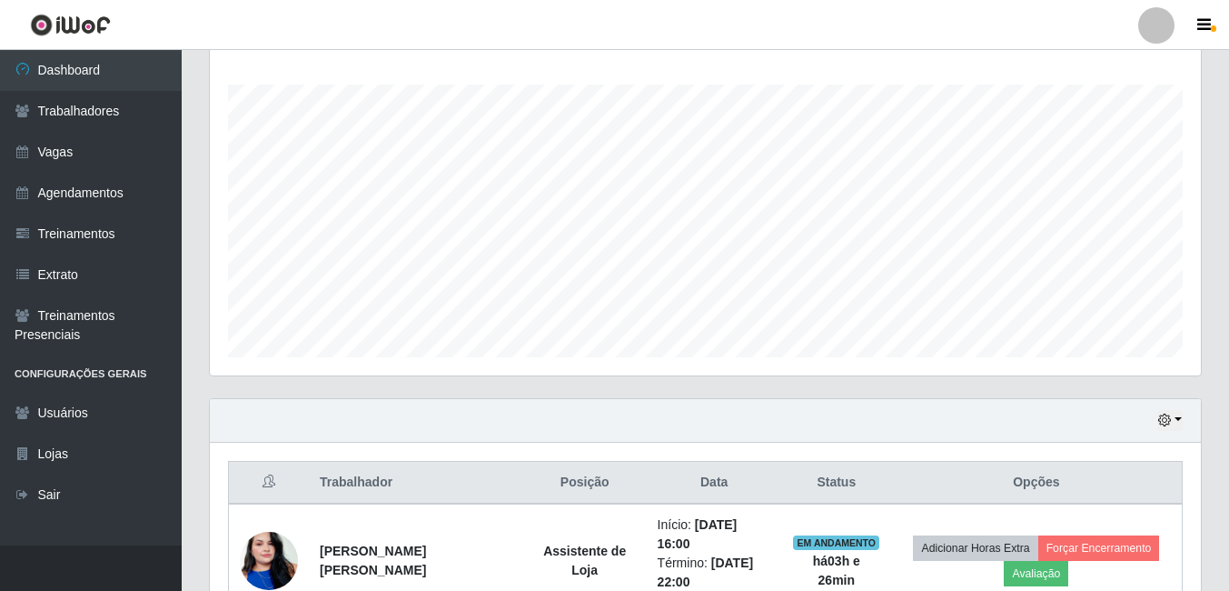
scroll to position [482, 0]
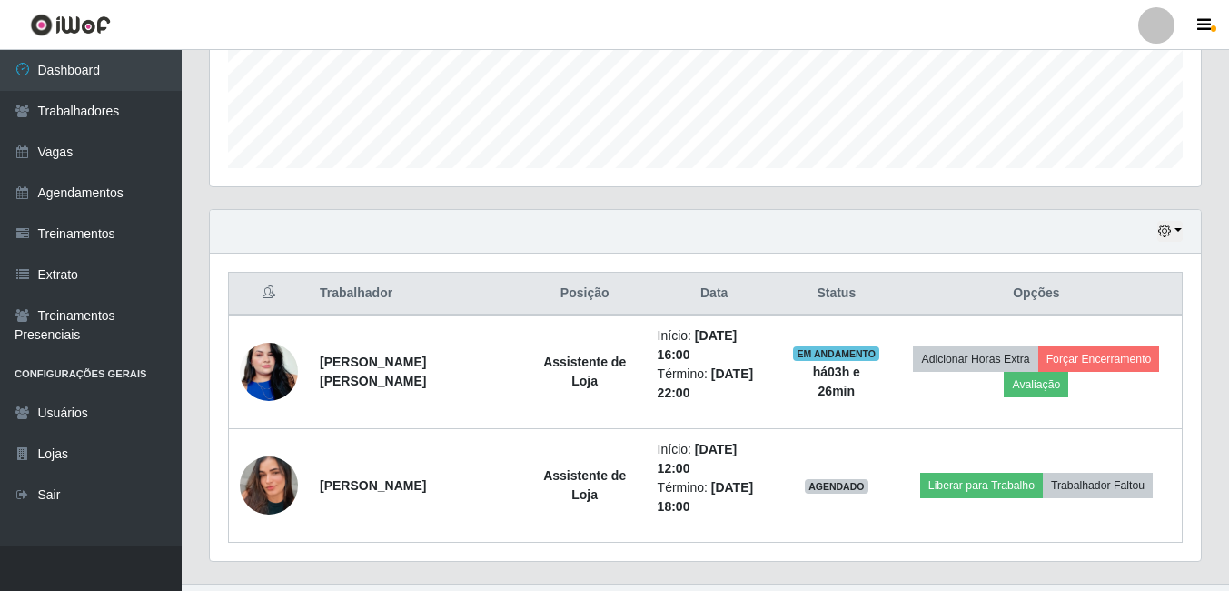
drag, startPoint x: 1184, startPoint y: 228, endPoint x: 1180, endPoint y: 238, distance: 10.6
click at [1184, 229] on div "Hoje 1 dia 3 dias 1 Semana Não encerrados" at bounding box center [705, 232] width 991 height 44
click at [1178, 233] on button "button" at bounding box center [1170, 231] width 25 height 21
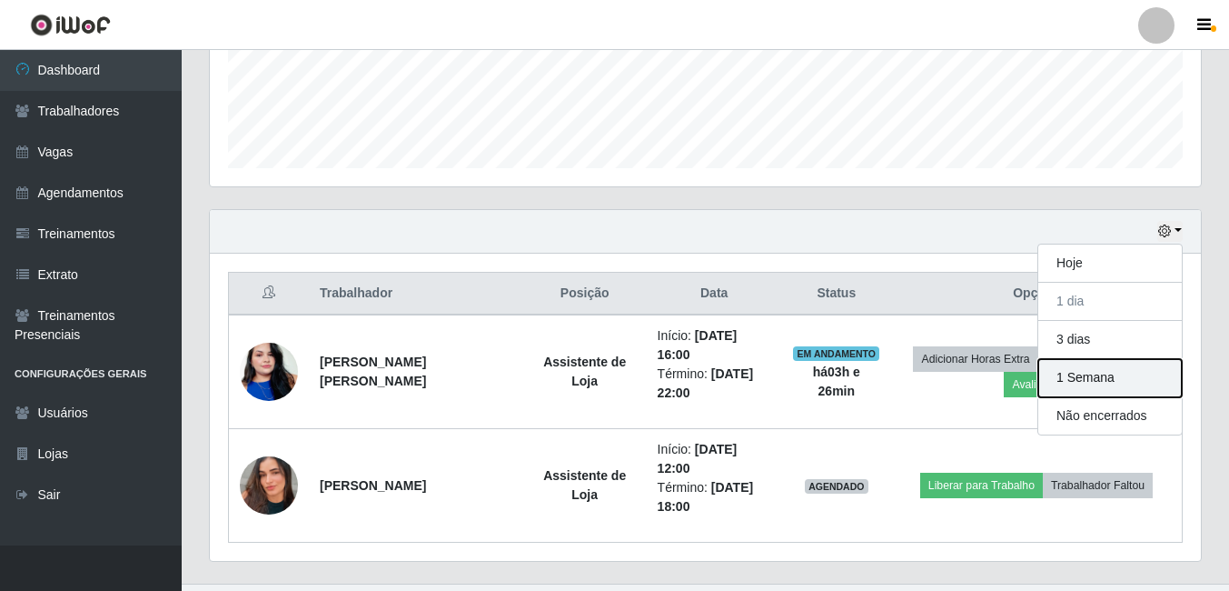
click at [1069, 380] on button "1 Semana" at bounding box center [1111, 378] width 144 height 38
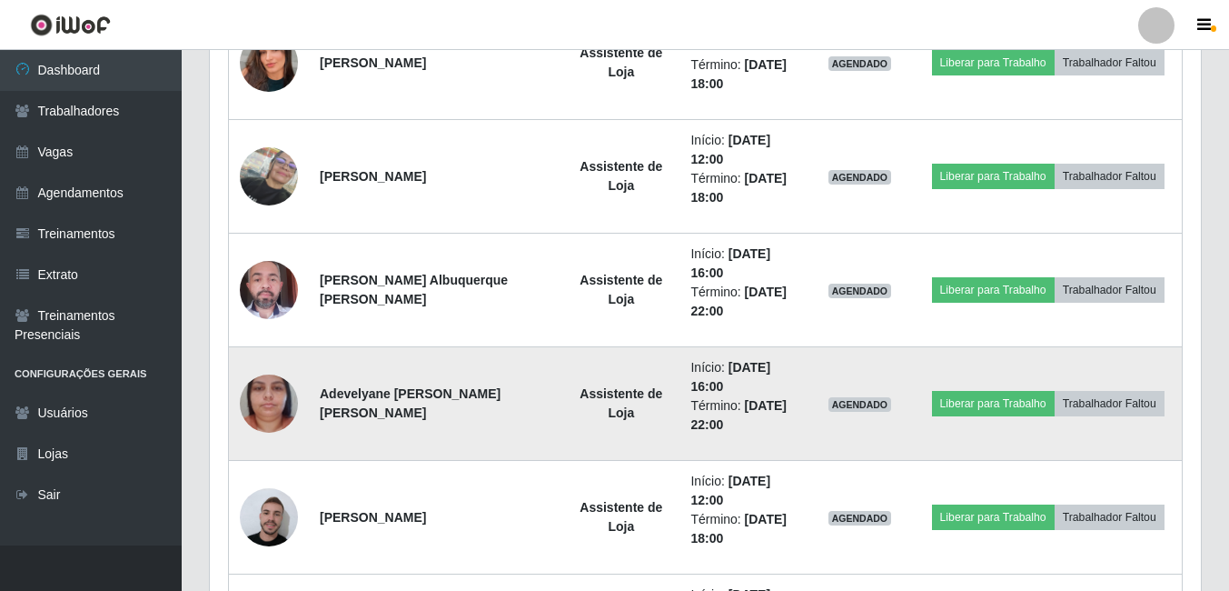
scroll to position [936, 0]
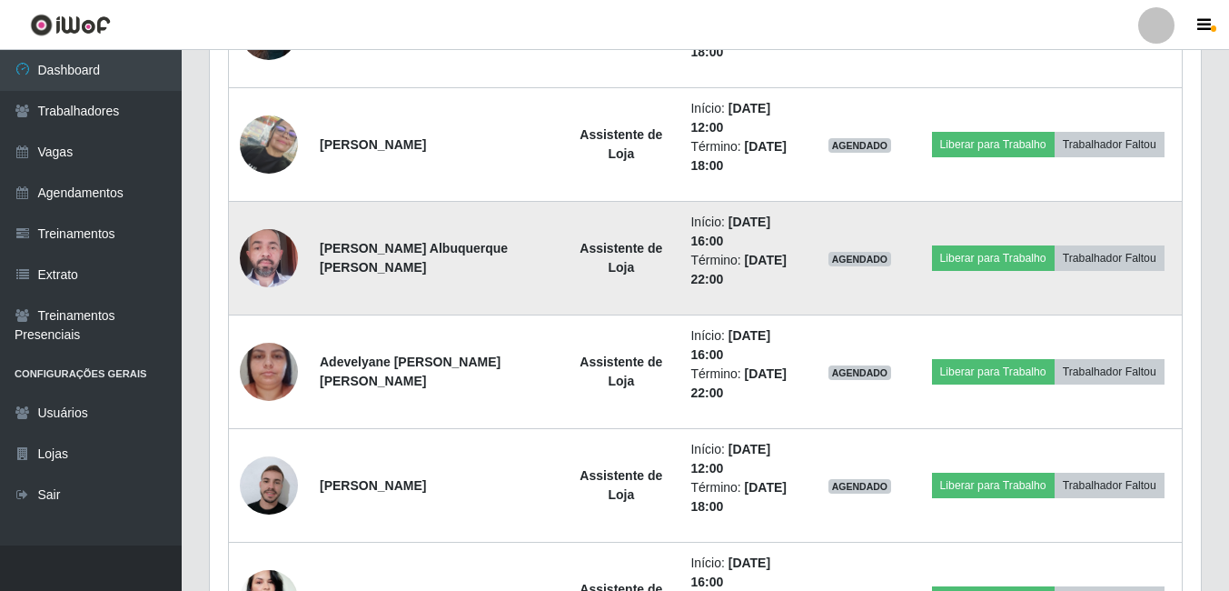
click at [717, 291] on td "Início: 04/10/2025, 16:00 Término: 04/10/2025, 22:00" at bounding box center [742, 259] width 125 height 114
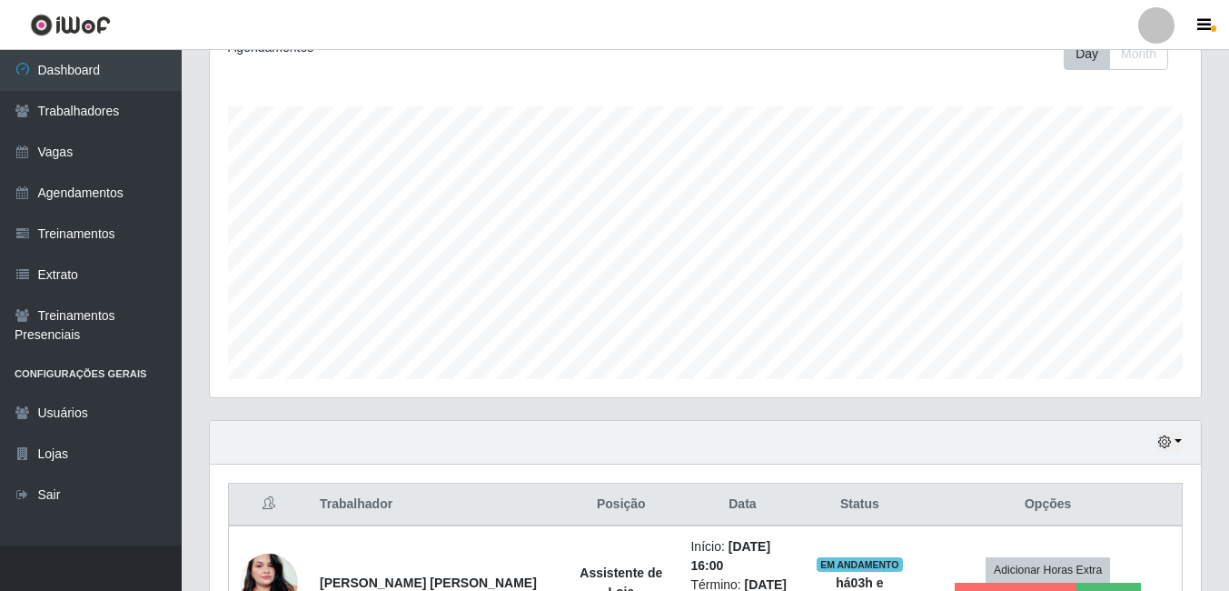
scroll to position [0, 0]
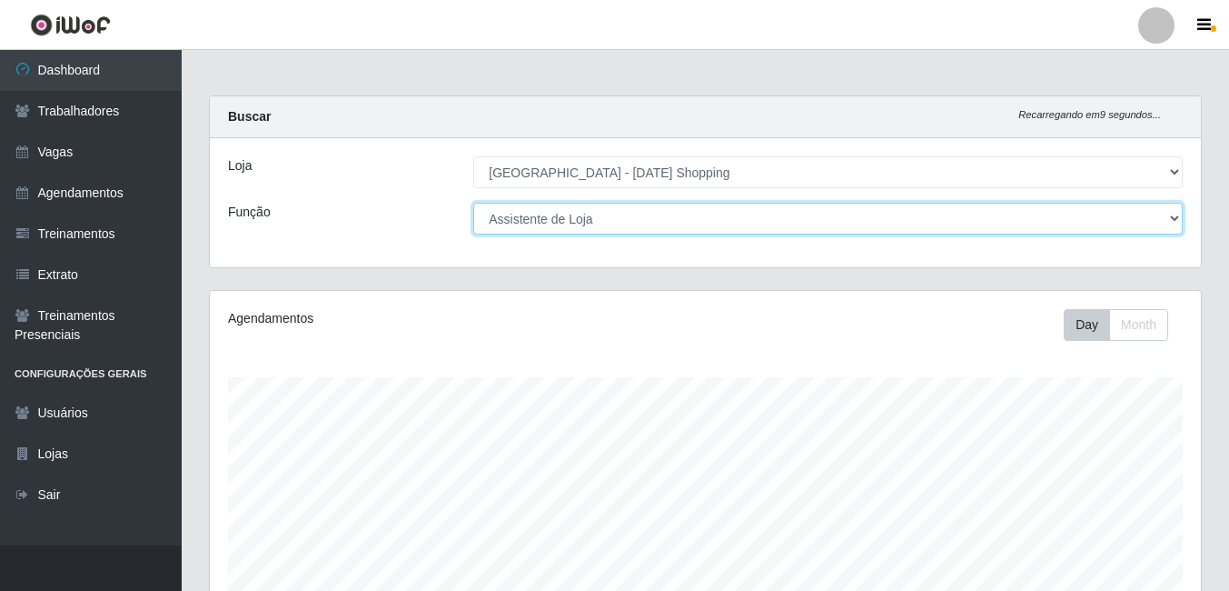
click at [560, 214] on select "[Selecione...] ASG ASG + ASG ++ Assistente de Loja Assistente de Loja + Assiste…" at bounding box center [828, 219] width 710 height 32
click at [473, 203] on select "[Selecione...] ASG ASG + ASG ++ Assistente de Loja Assistente de Loja + Assiste…" at bounding box center [828, 219] width 710 height 32
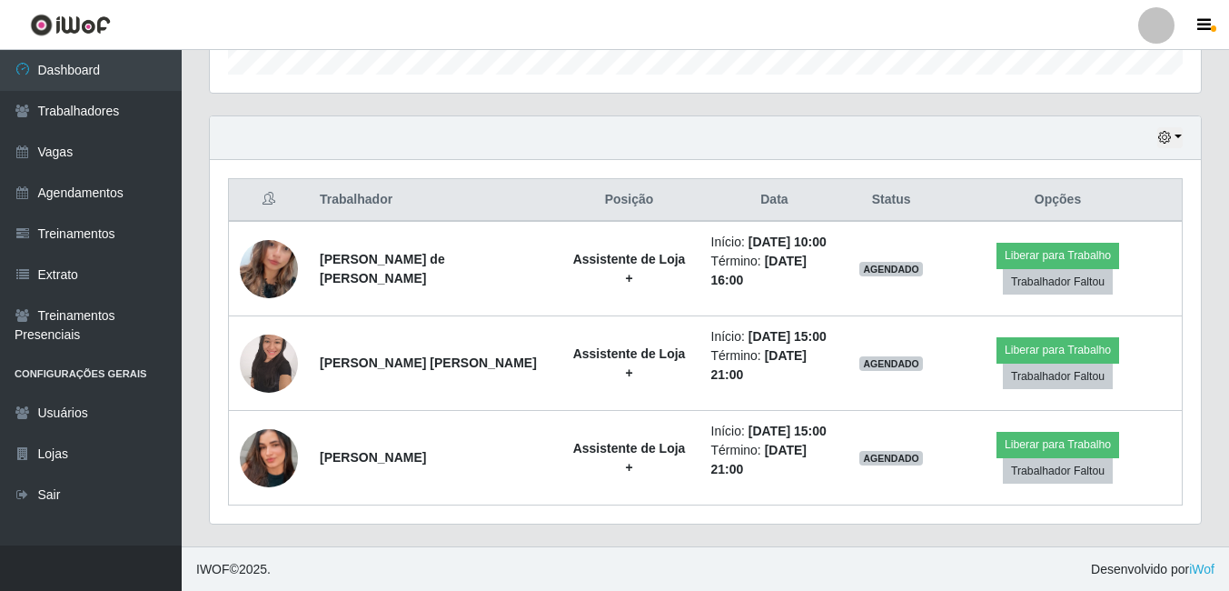
scroll to position [576, 0]
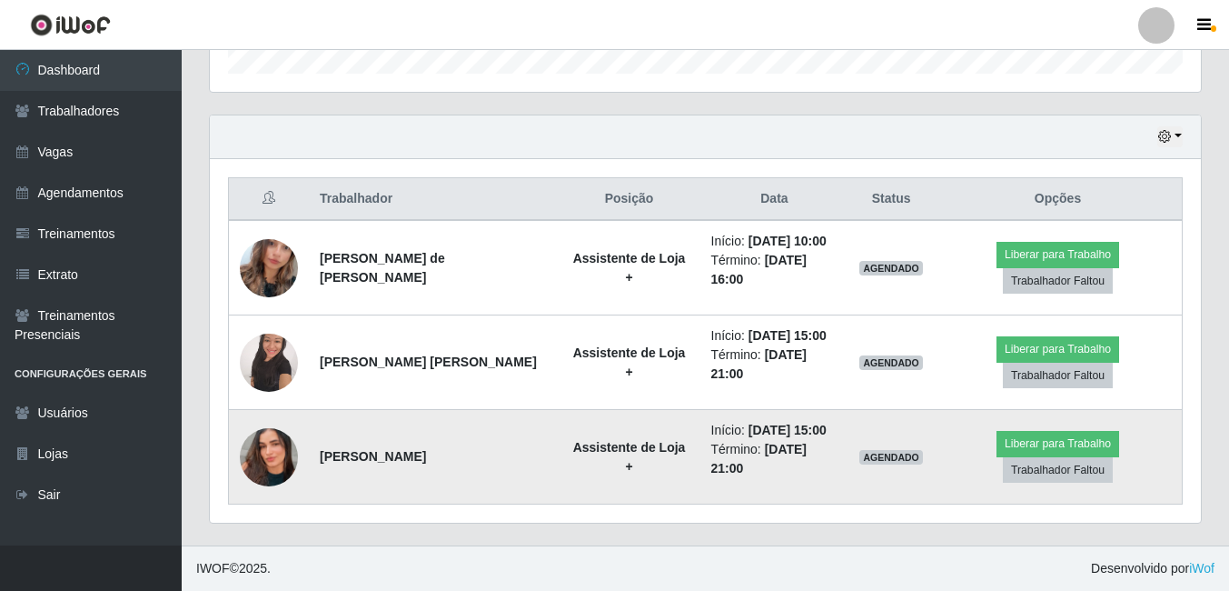
click at [254, 452] on img at bounding box center [269, 457] width 58 height 104
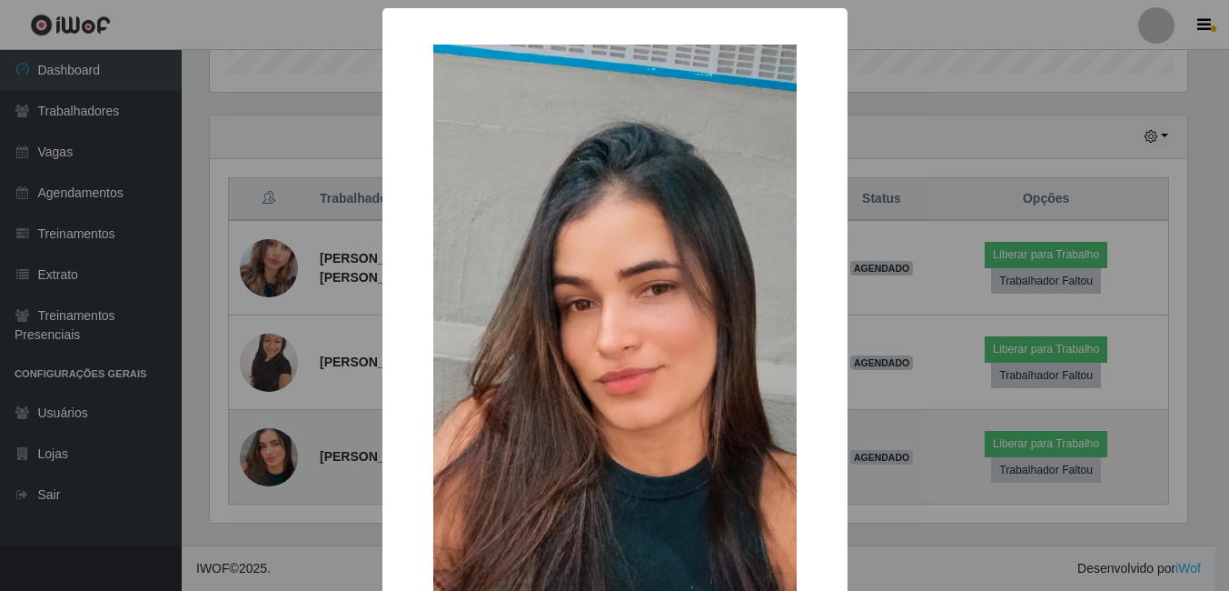
scroll to position [377, 982]
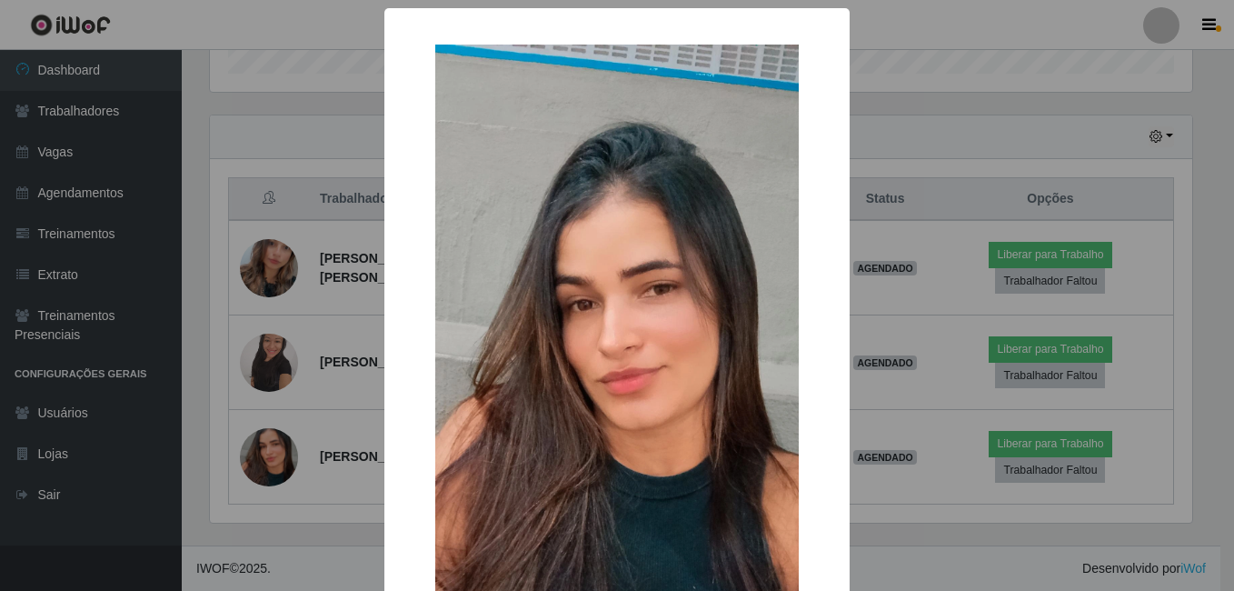
click at [311, 492] on div "× OK Cancel" at bounding box center [617, 295] width 1234 height 591
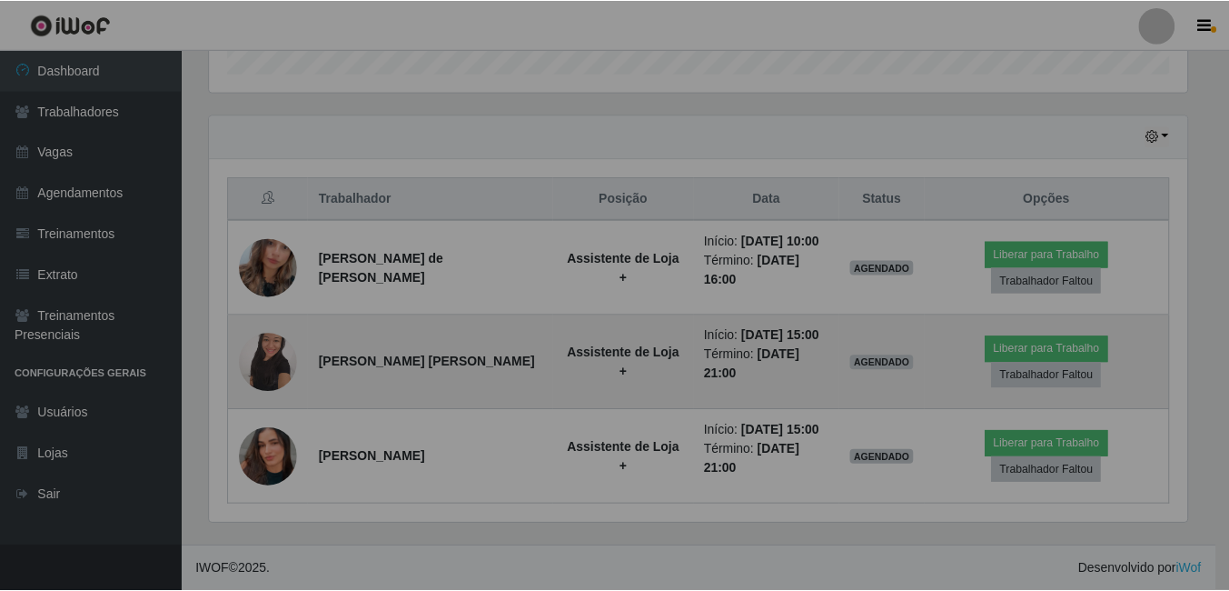
scroll to position [377, 991]
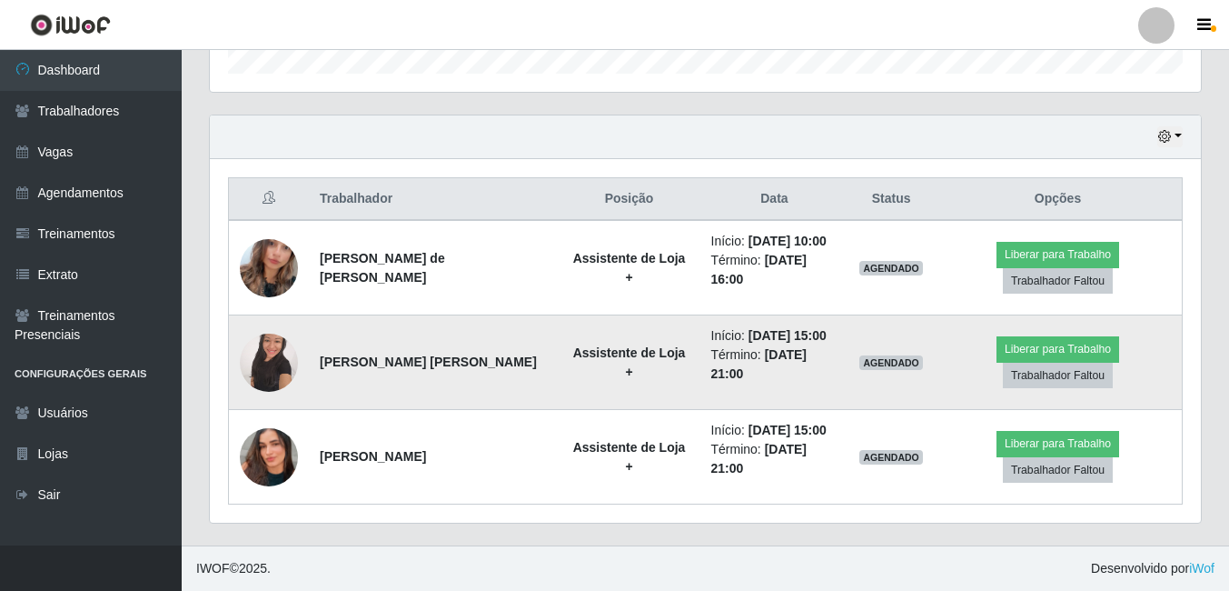
click at [263, 344] on img at bounding box center [269, 361] width 58 height 77
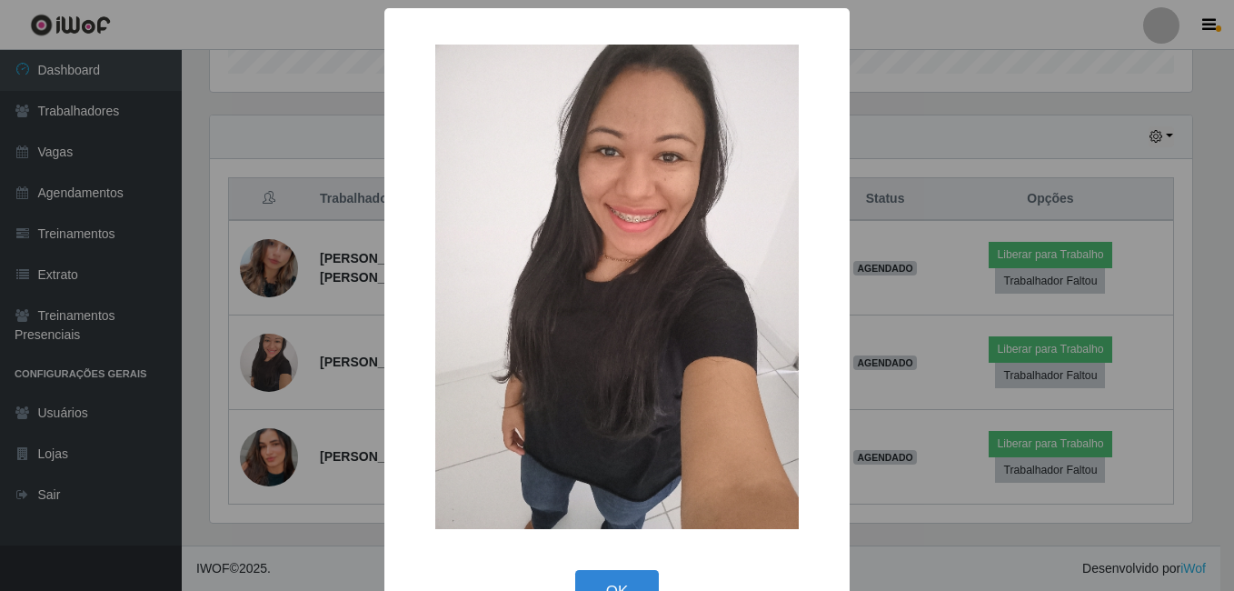
drag, startPoint x: 1098, startPoint y: 312, endPoint x: 1174, endPoint y: 370, distance: 95.2
click at [1115, 313] on div "× OK Cancel" at bounding box center [617, 295] width 1234 height 591
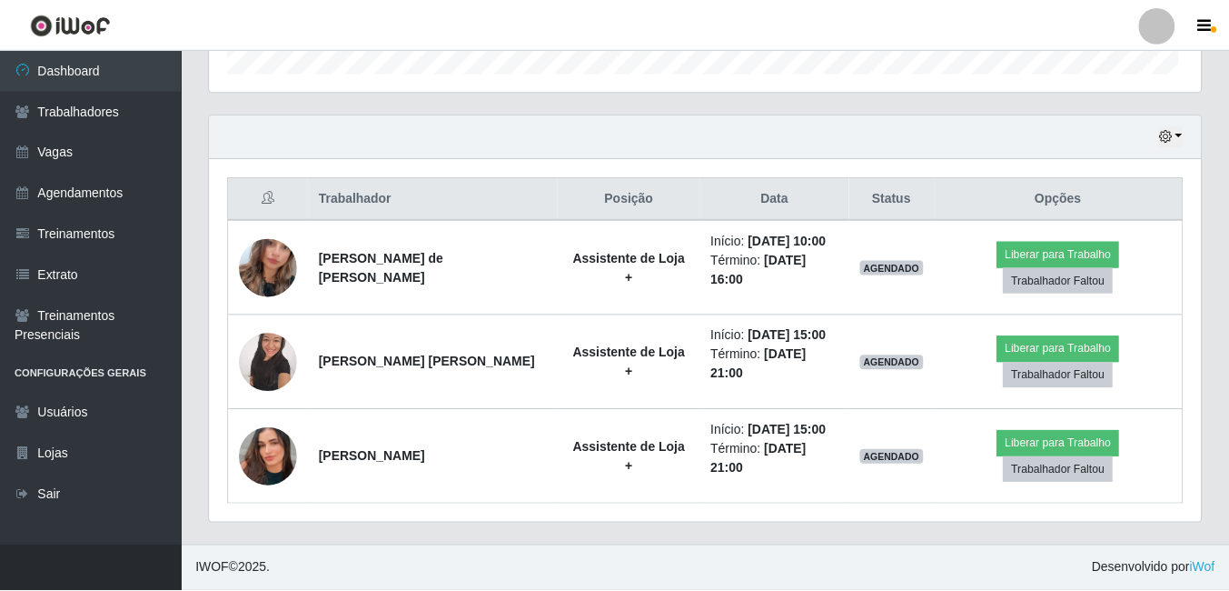
scroll to position [377, 991]
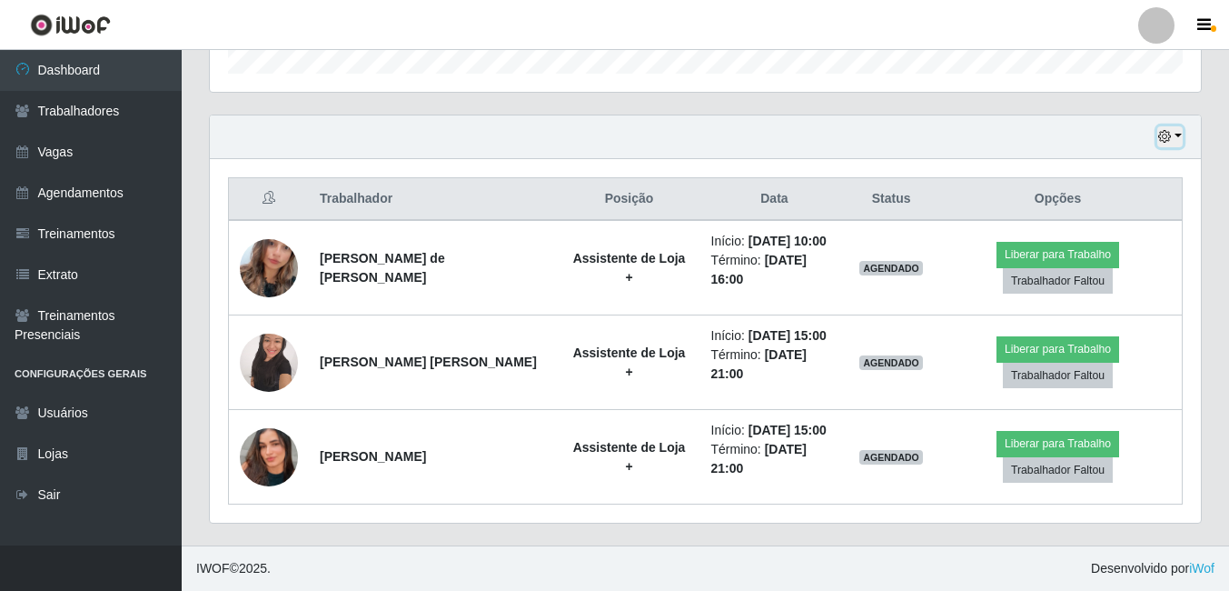
click at [1180, 134] on button "button" at bounding box center [1170, 136] width 25 height 21
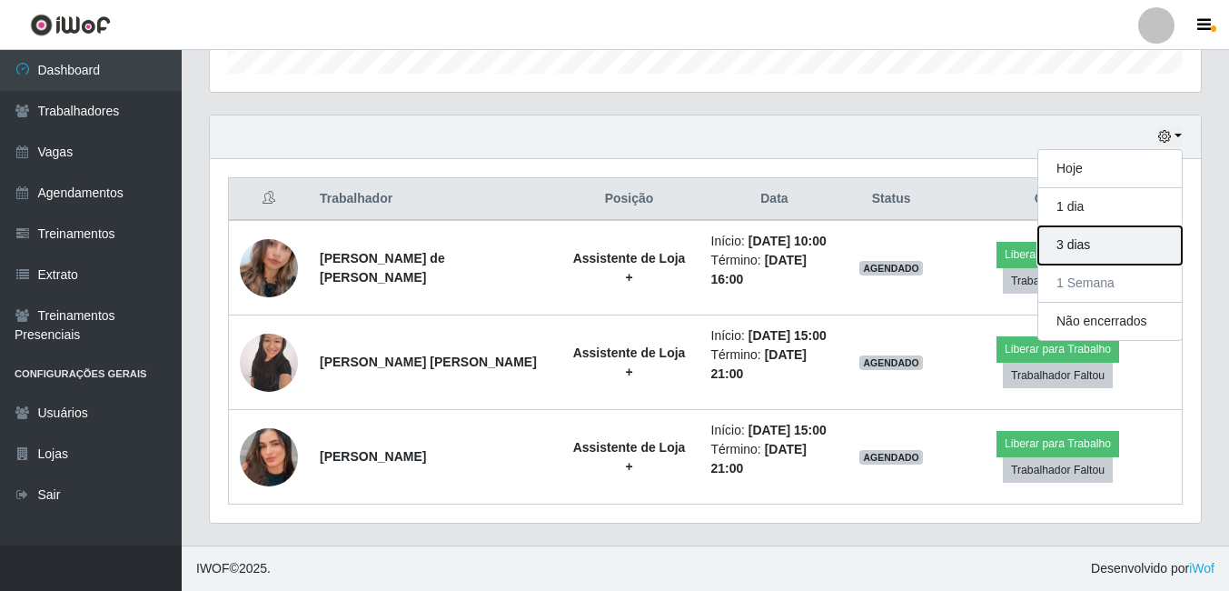
click at [1092, 245] on button "3 dias" at bounding box center [1111, 245] width 144 height 38
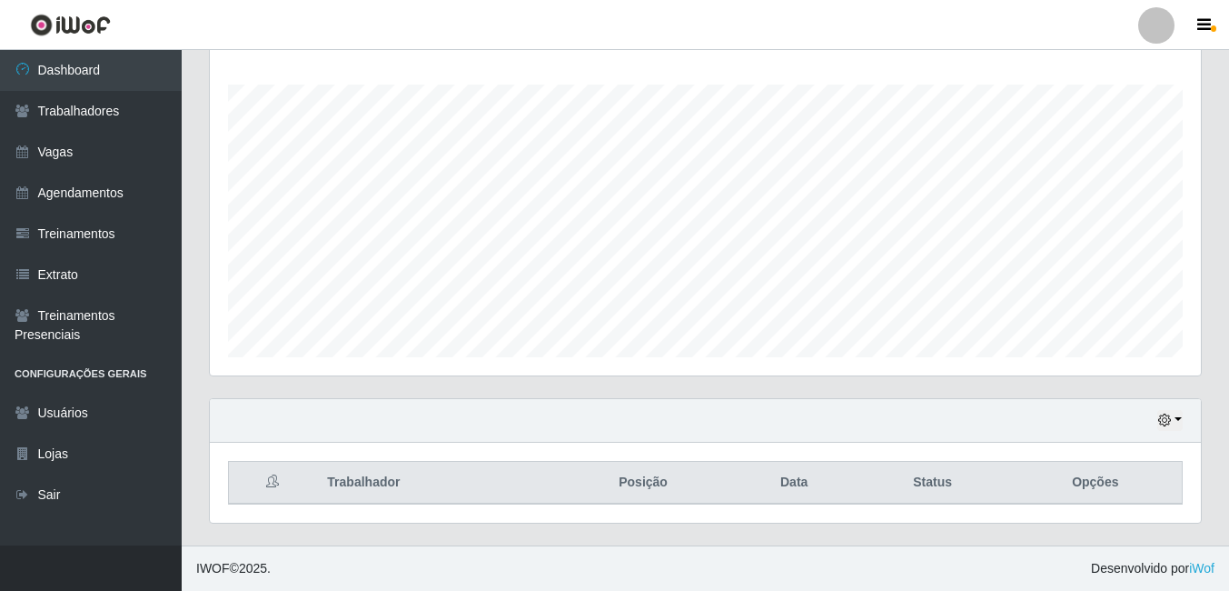
scroll to position [387, 0]
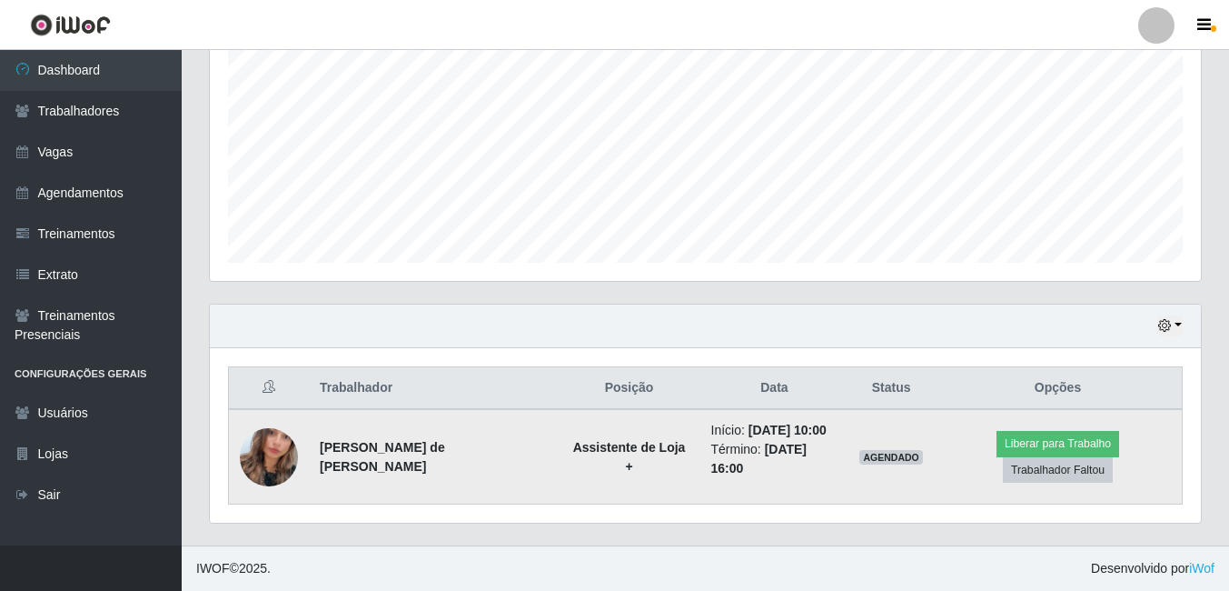
click at [284, 449] on img at bounding box center [269, 457] width 58 height 104
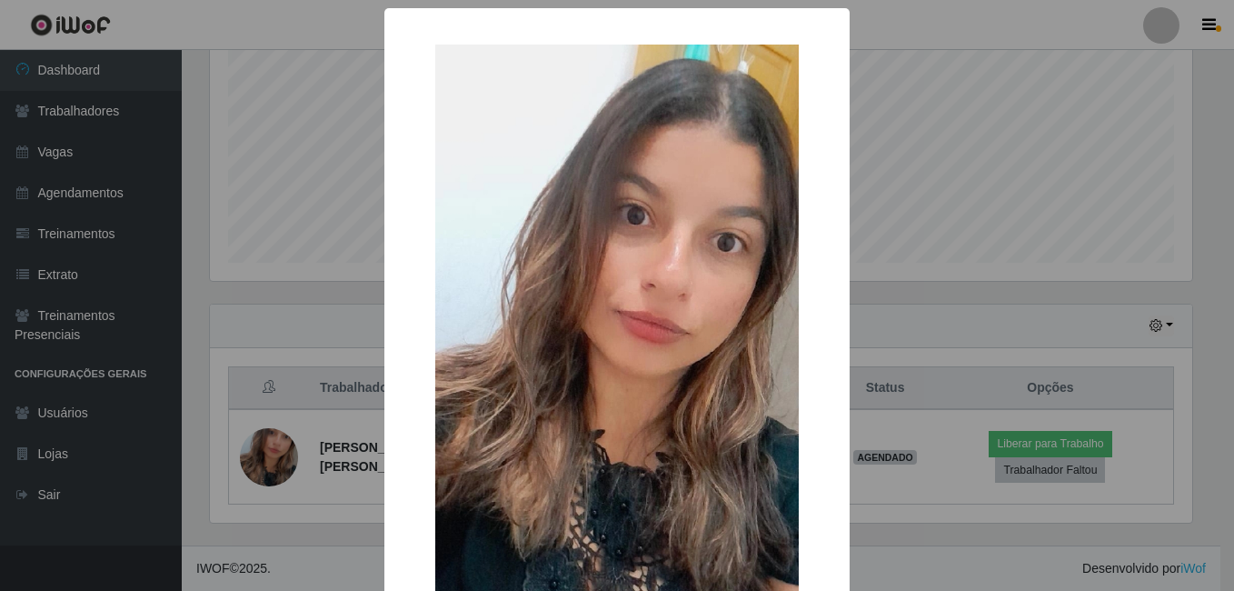
click at [913, 308] on div "× OK Cancel" at bounding box center [617, 295] width 1234 height 591
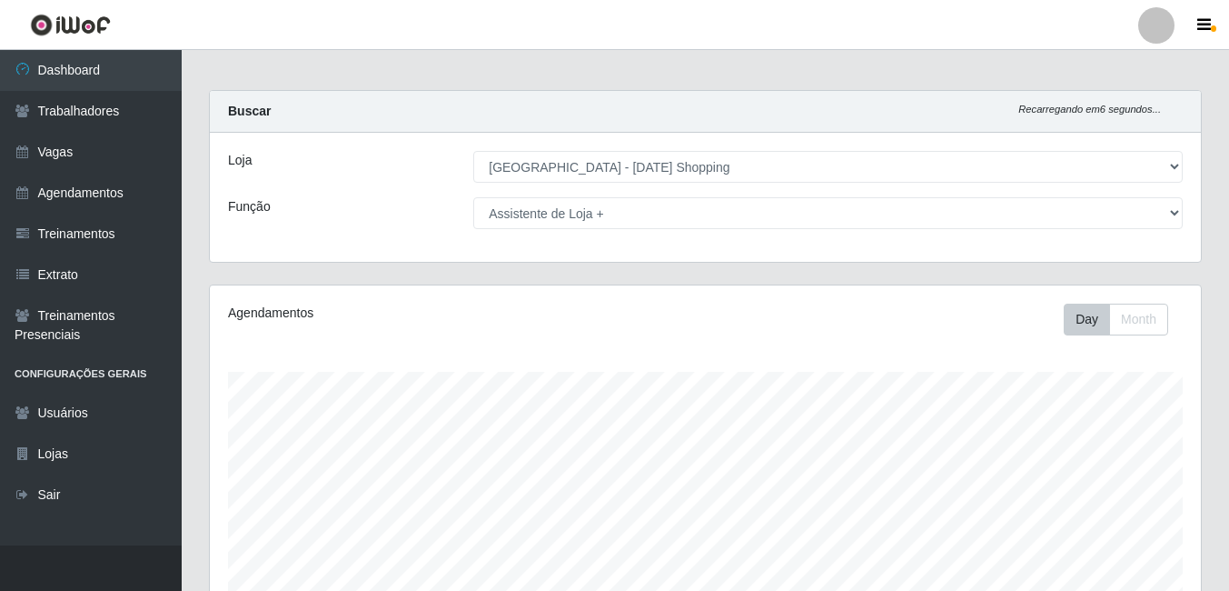
scroll to position [0, 0]
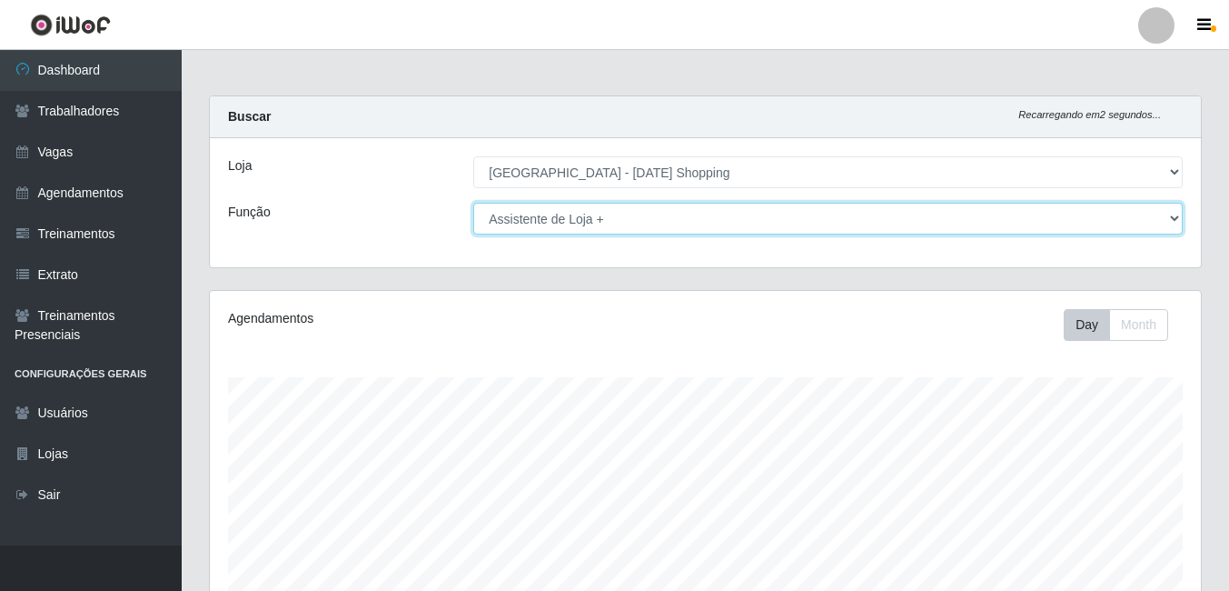
click at [528, 216] on select "[Selecione...] ASG ASG + ASG ++ Assistente de Loja Assistente de Loja + Assiste…" at bounding box center [828, 219] width 710 height 32
select select "72"
click at [473, 203] on select "[Selecione...] ASG ASG + ASG ++ Assistente de Loja Assistente de Loja + Assiste…" at bounding box center [828, 219] width 710 height 32
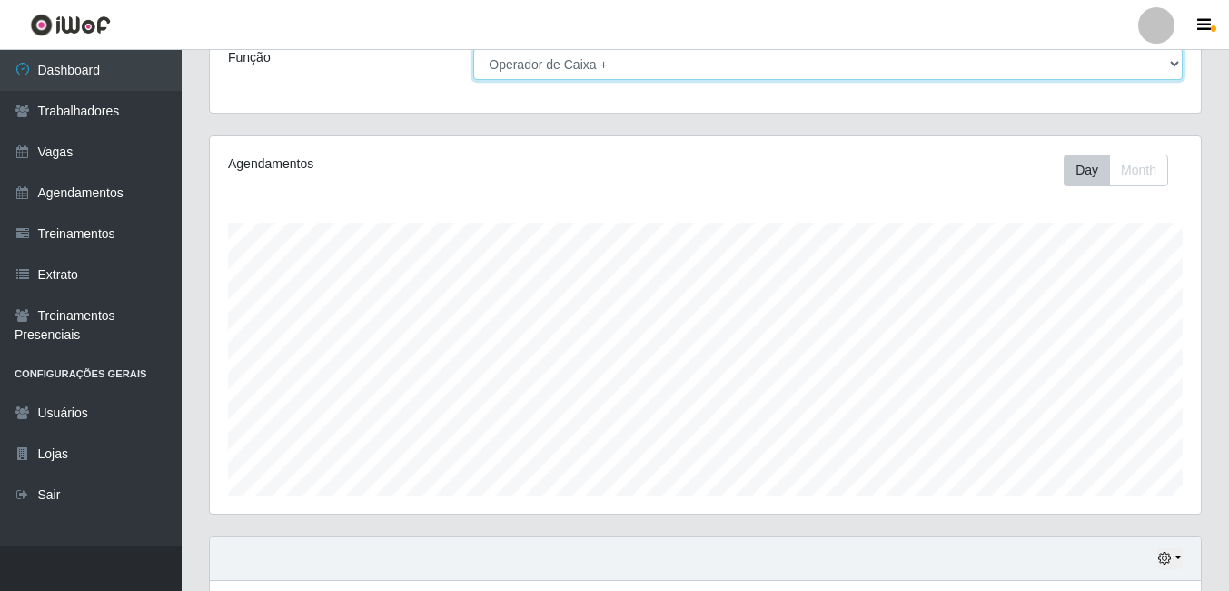
scroll to position [293, 0]
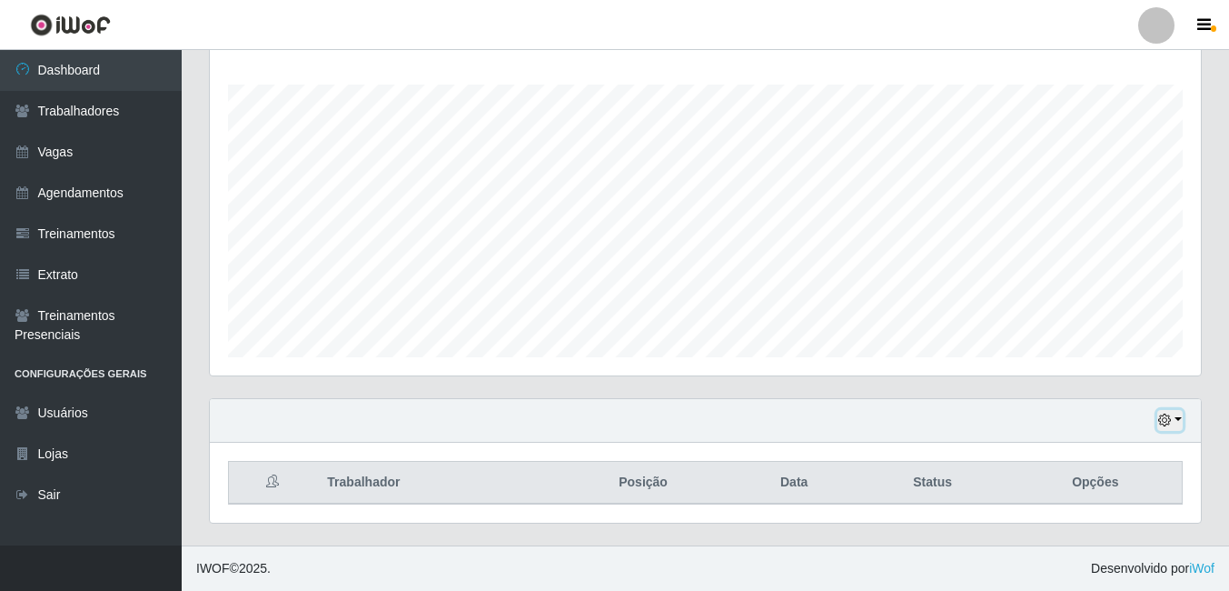
click at [1180, 425] on button "button" at bounding box center [1170, 420] width 25 height 21
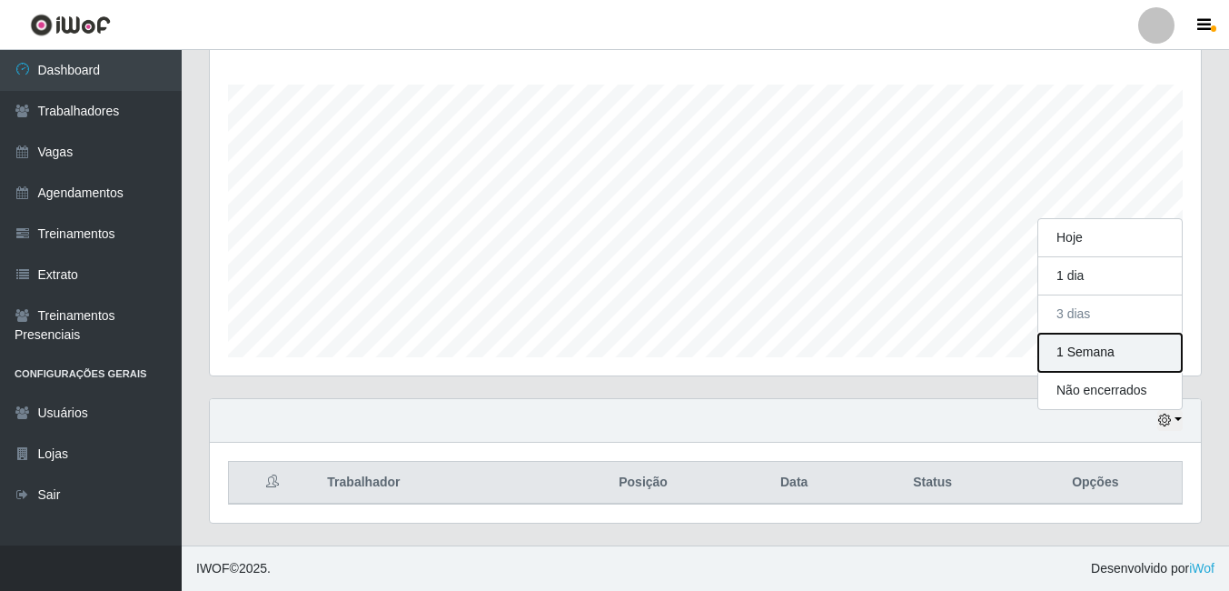
click at [1101, 351] on button "1 Semana" at bounding box center [1111, 352] width 144 height 38
